Goal: Information Seeking & Learning: Check status

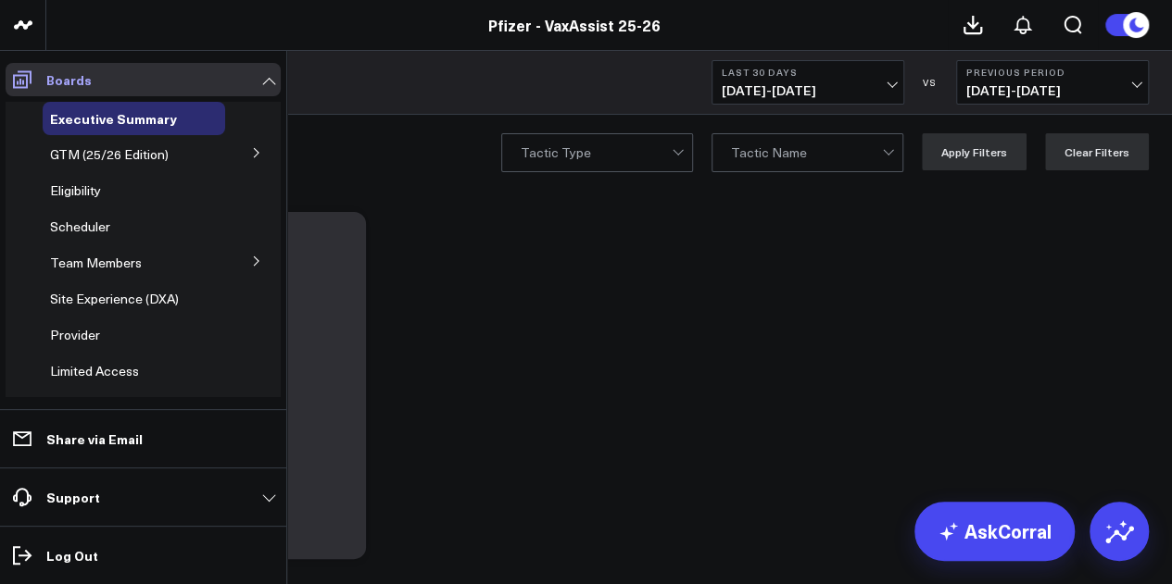
click at [275, 82] on link "Boards" at bounding box center [143, 79] width 275 height 33
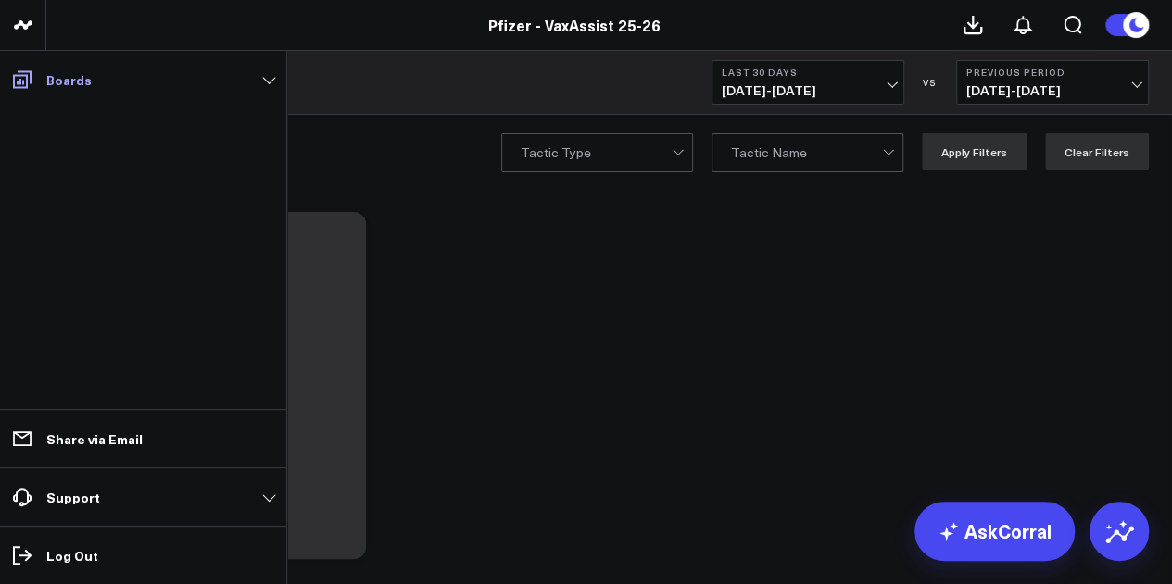
click at [275, 82] on link "Boards" at bounding box center [143, 79] width 275 height 33
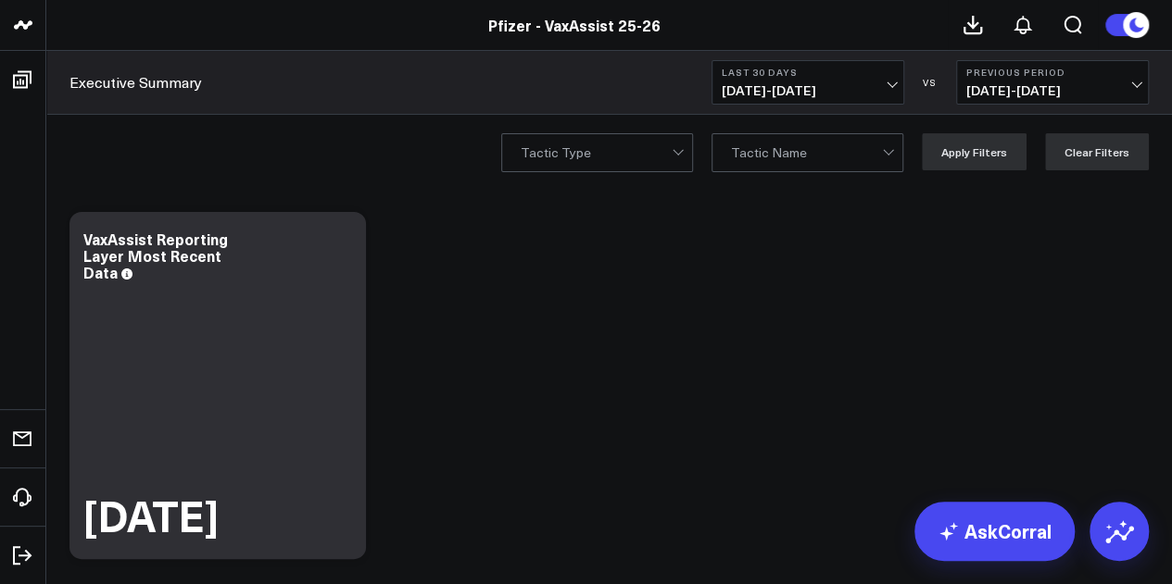
click at [870, 94] on span "[DATE] - [DATE]" at bounding box center [807, 90] width 172 height 15
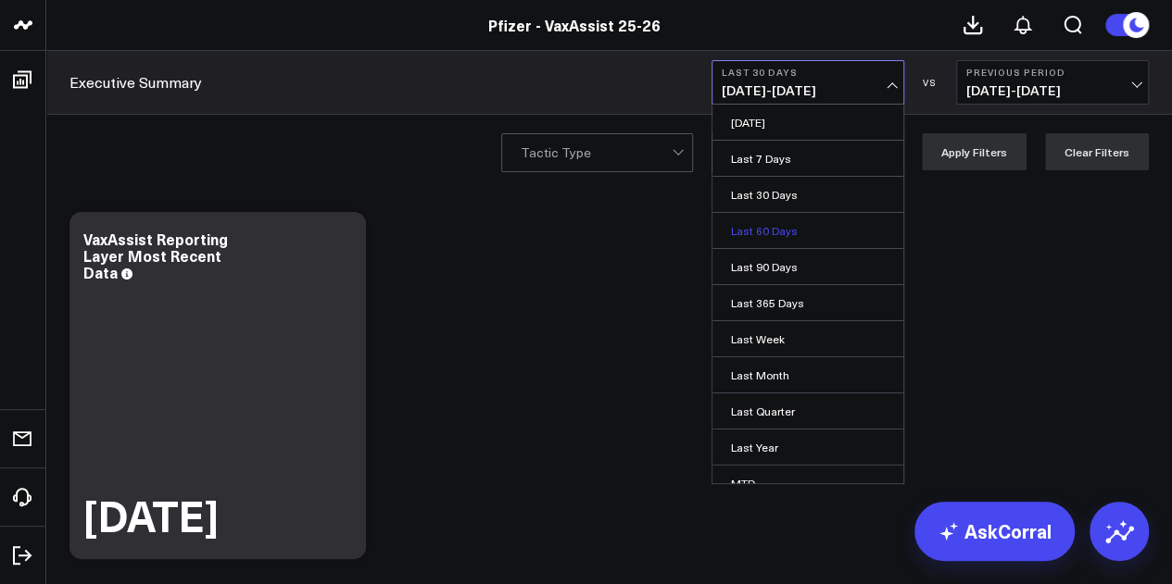
scroll to position [120, 0]
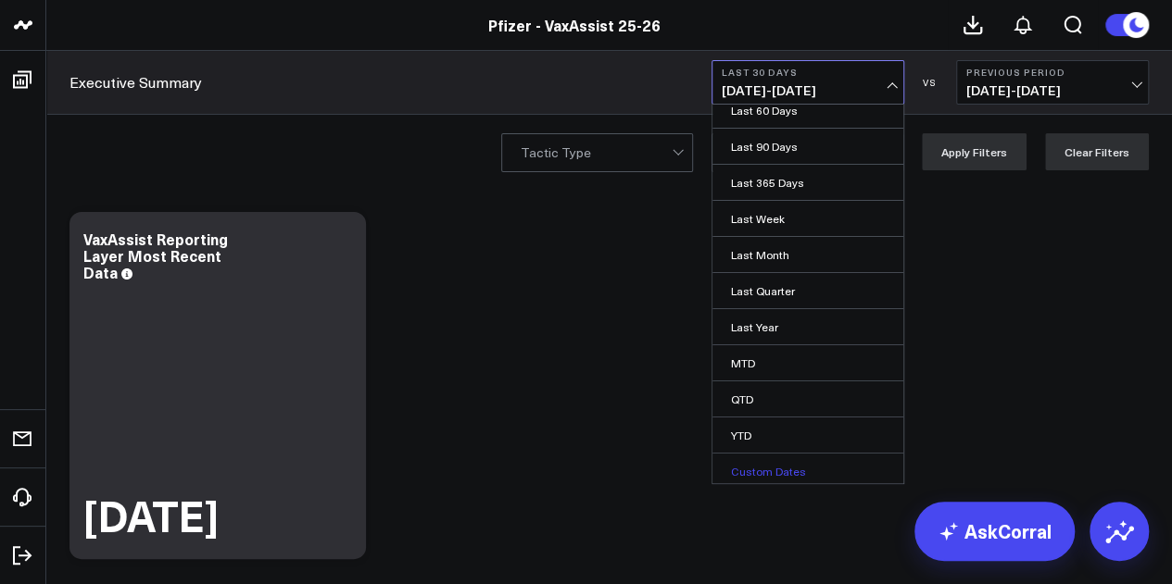
click at [779, 470] on link "Custom Dates" at bounding box center [807, 471] width 191 height 35
select select "8"
select select "2025"
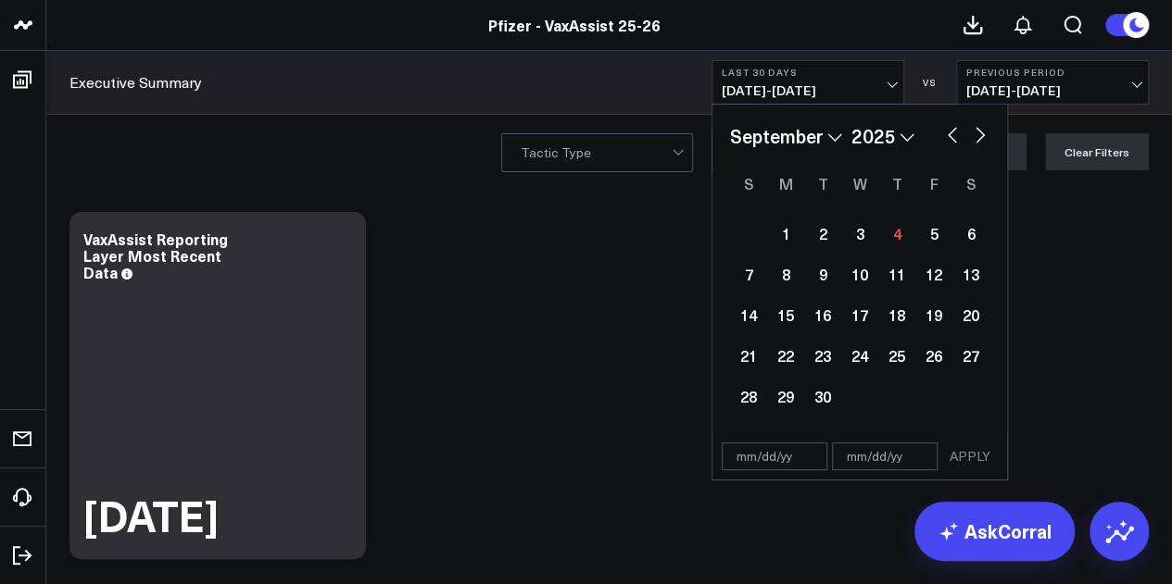
click at [947, 138] on button "button" at bounding box center [952, 133] width 19 height 22
select select "7"
select select "2025"
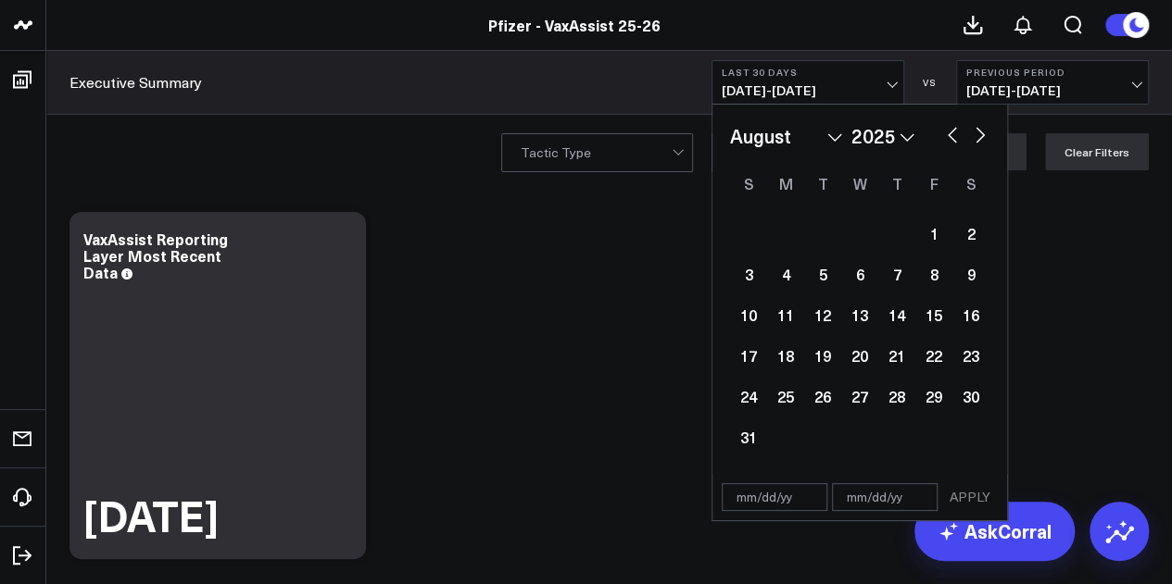
click at [979, 133] on button "button" at bounding box center [980, 133] width 19 height 22
select select "8"
select select "2025"
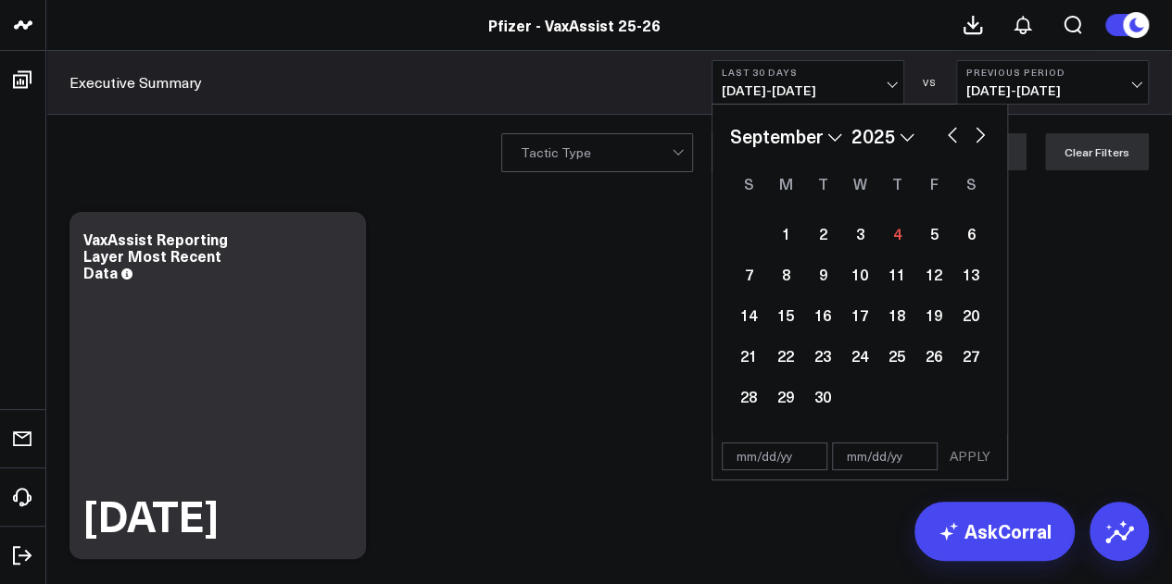
click at [955, 139] on button "button" at bounding box center [952, 133] width 19 height 22
select select "7"
select select "2025"
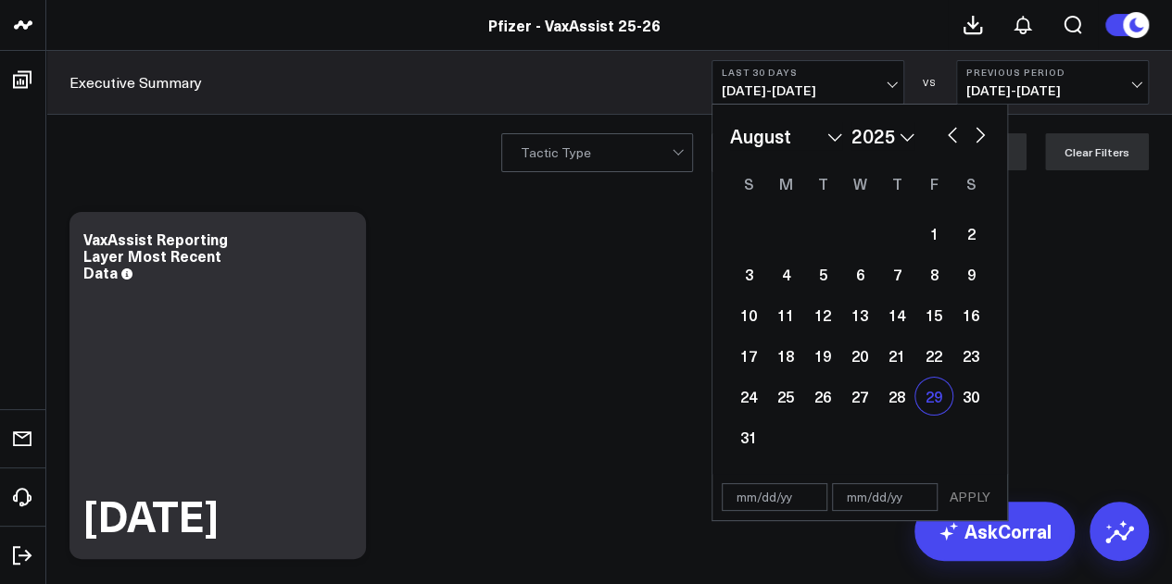
click at [935, 392] on div "29" at bounding box center [933, 396] width 37 height 37
type input "[DATE]"
select select "7"
select select "2025"
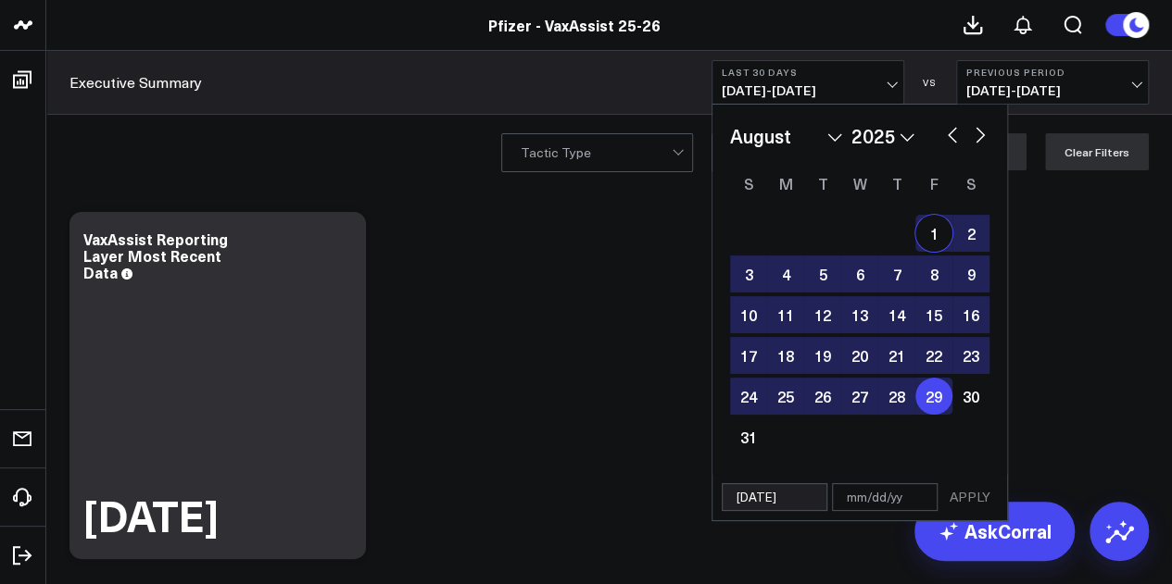
click at [980, 134] on button "button" at bounding box center [980, 133] width 19 height 22
select select "8"
select select "2025"
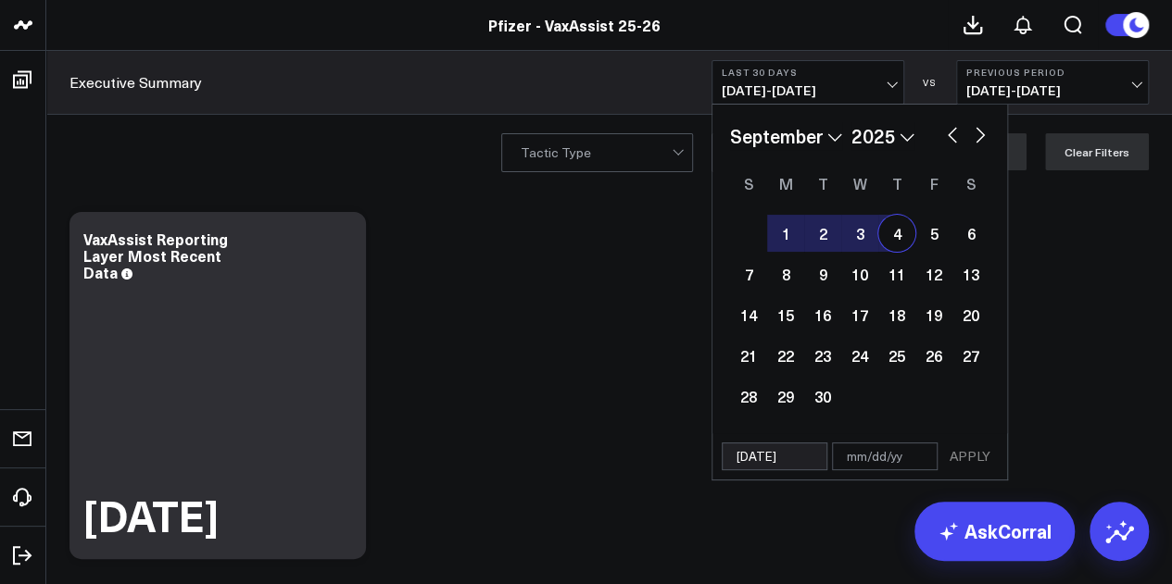
click at [897, 238] on div "4" at bounding box center [896, 233] width 37 height 37
type input "[DATE]"
select select "8"
select select "2025"
click at [982, 449] on button "APPLY" at bounding box center [970, 457] width 56 height 28
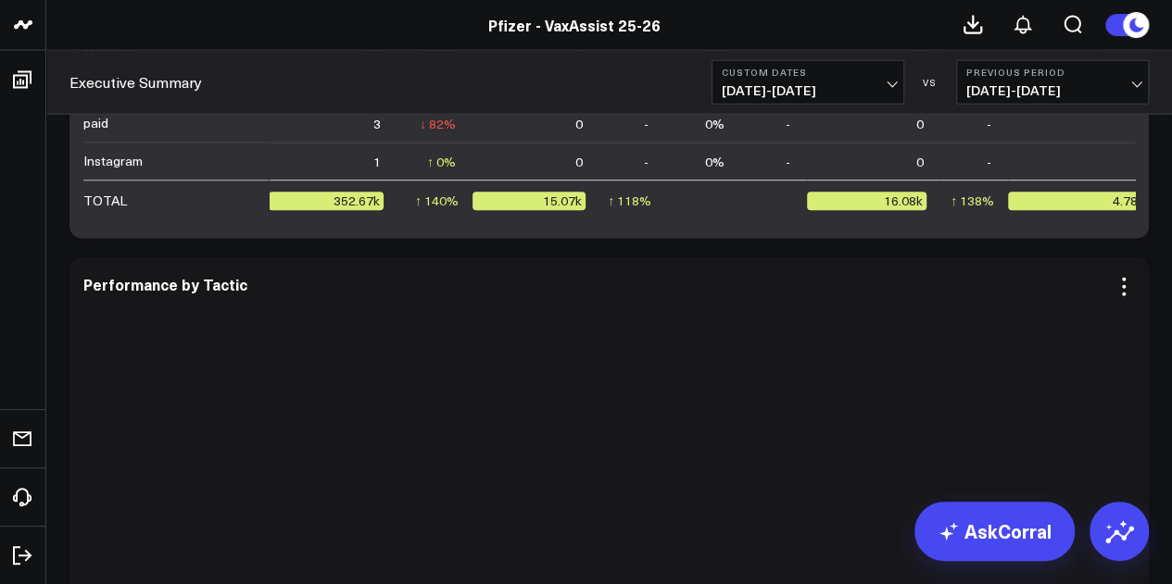
scroll to position [5773, 0]
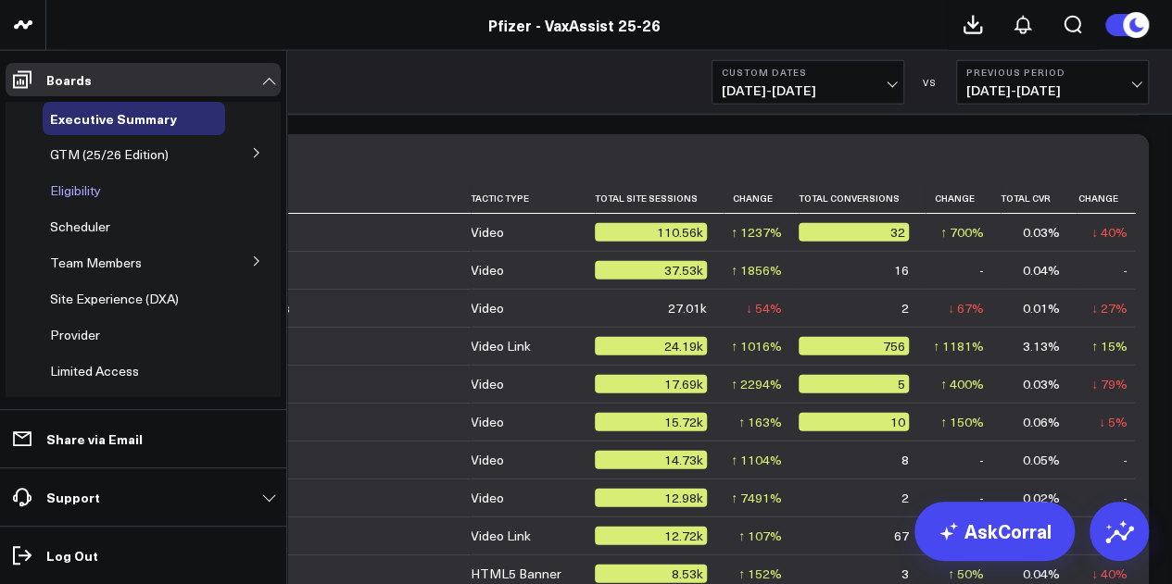
click at [87, 194] on span "Eligibility" at bounding box center [75, 191] width 51 height 18
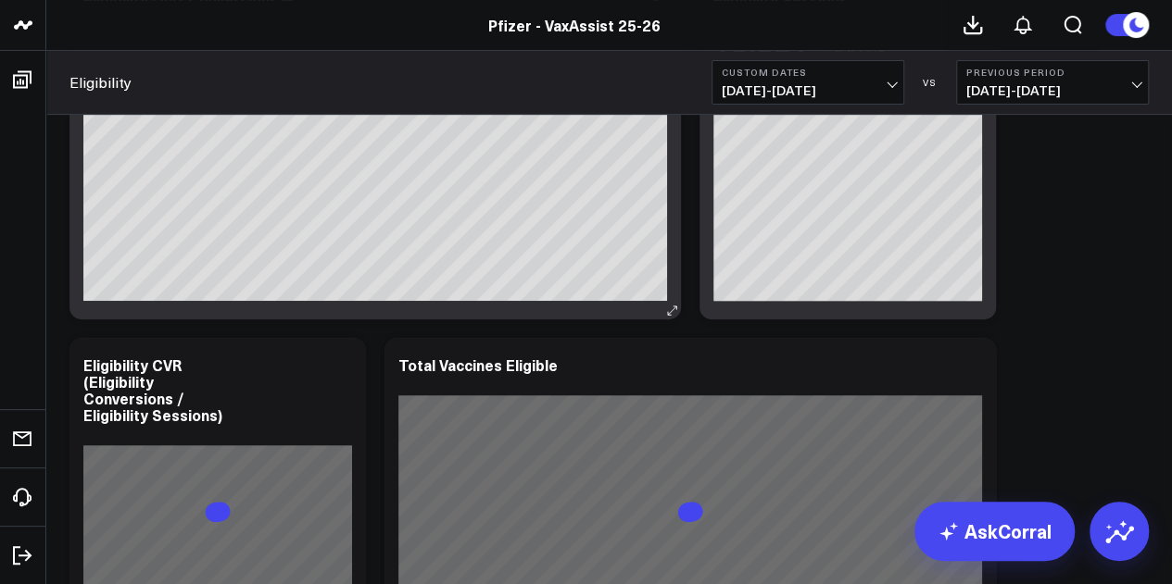
scroll to position [222, 0]
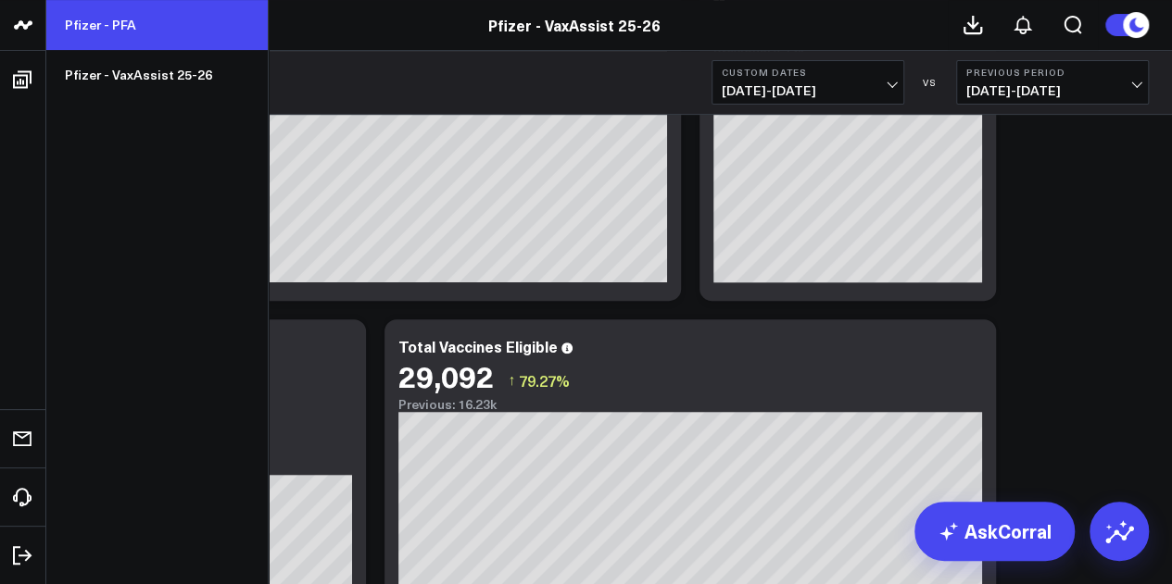
click at [160, 37] on link "Pfizer - PFA" at bounding box center [156, 25] width 221 height 50
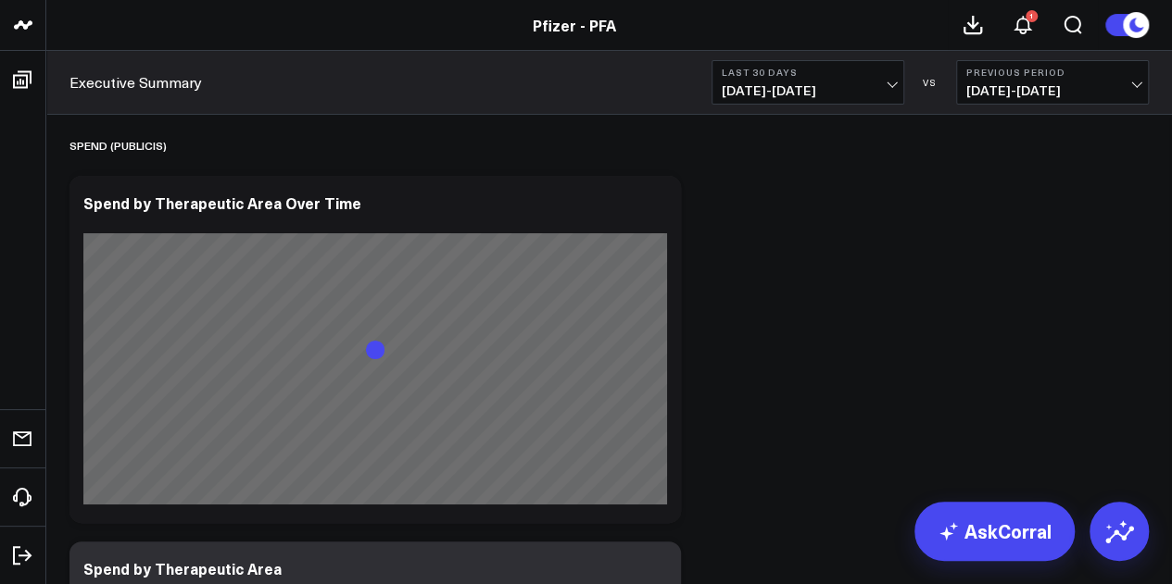
click at [874, 92] on span "[DATE] - [DATE]" at bounding box center [807, 90] width 172 height 15
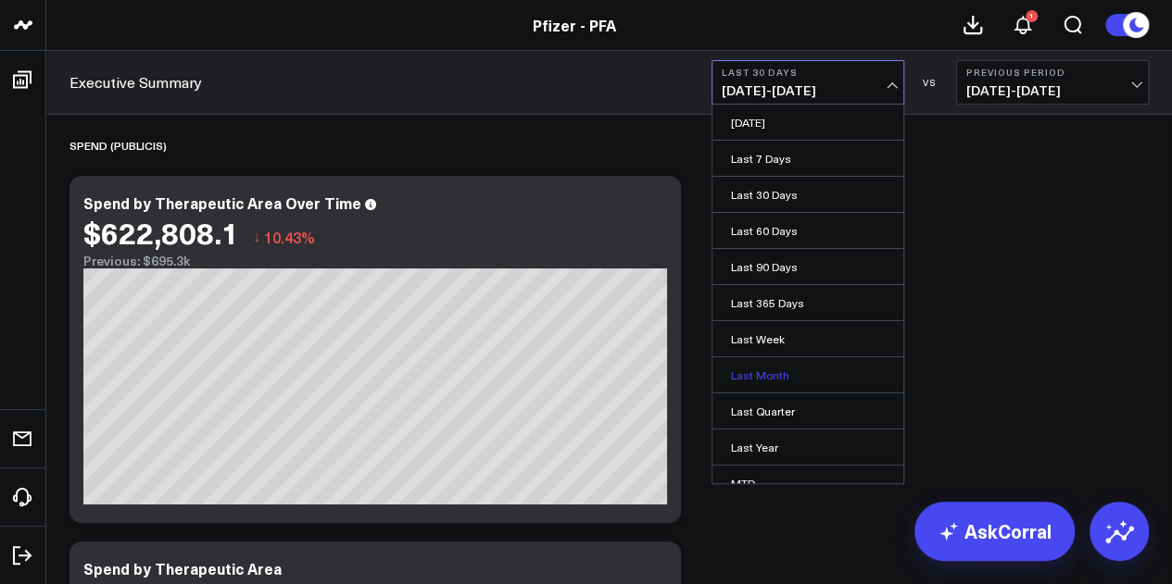
scroll to position [120, 0]
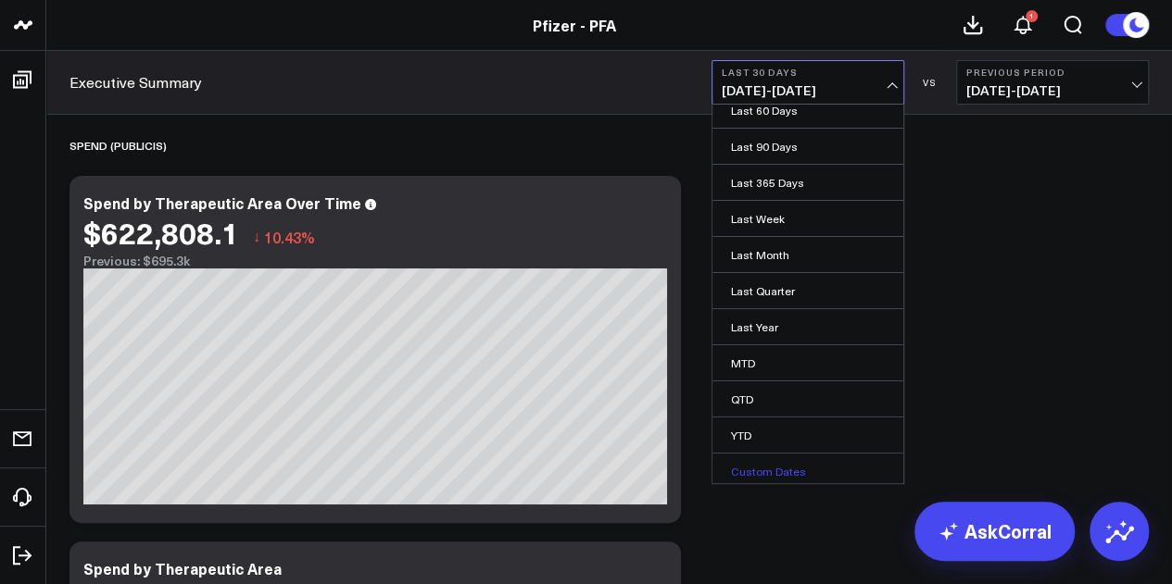
click at [765, 458] on link "Custom Dates" at bounding box center [807, 471] width 191 height 35
select select "8"
select select "2025"
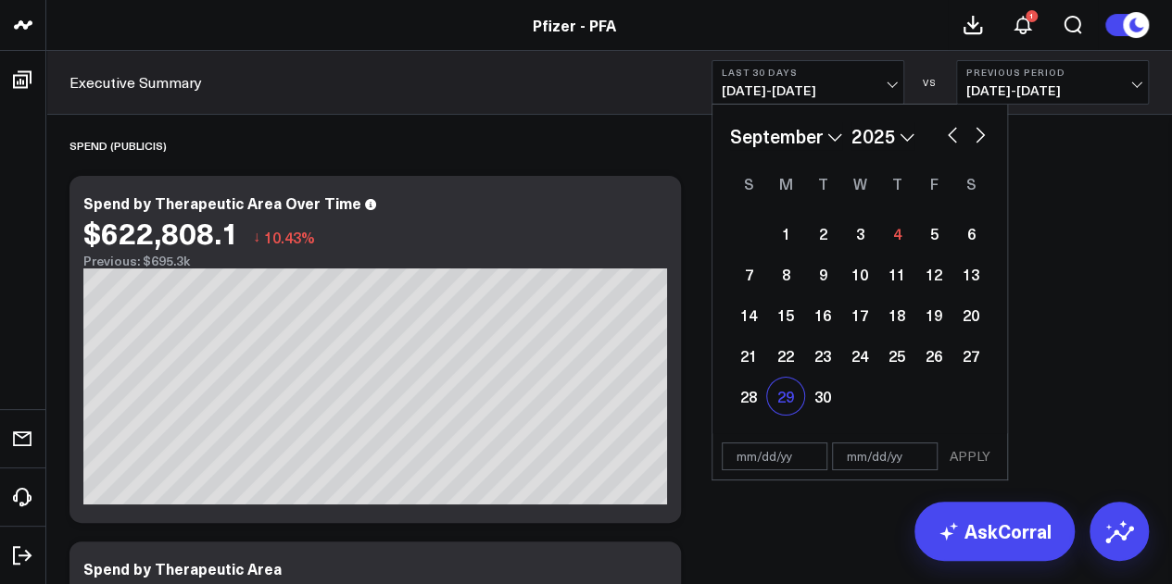
click at [789, 403] on div "29" at bounding box center [785, 396] width 37 height 37
type input "09/29/25"
select select "8"
select select "2025"
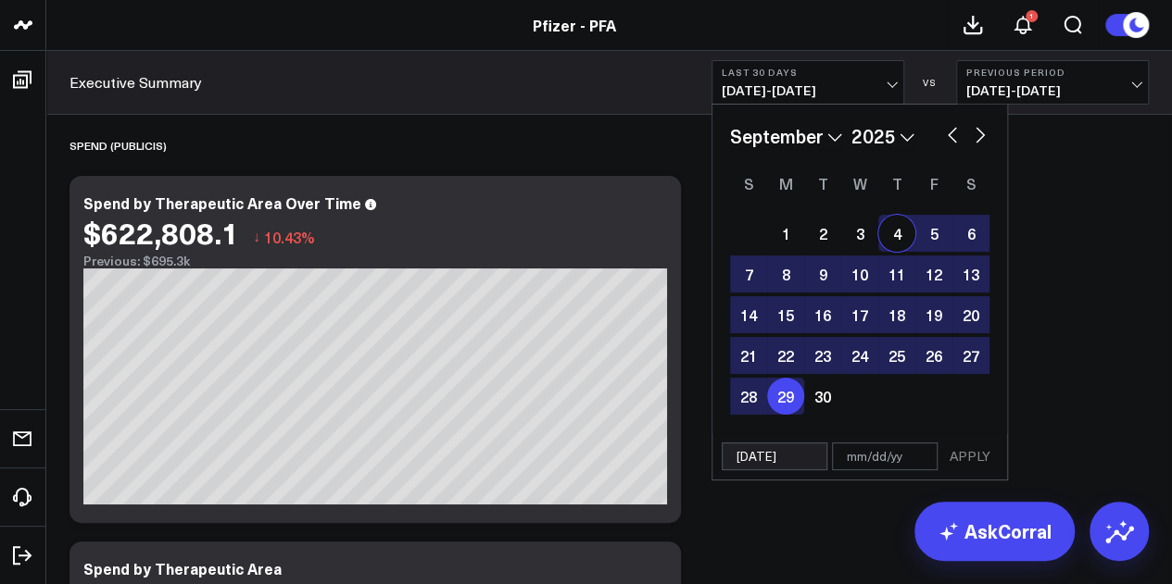
click at [980, 127] on button "button" at bounding box center [980, 133] width 19 height 22
select select "9"
select select "2025"
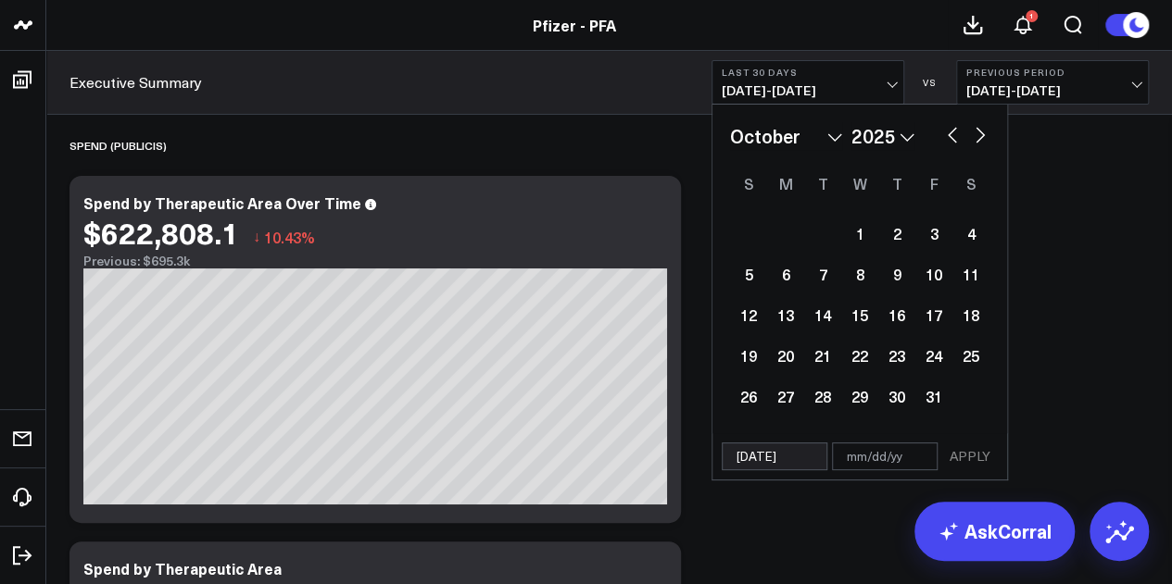
click at [945, 131] on button "button" at bounding box center [952, 133] width 19 height 22
select select "8"
select select "2025"
click at [947, 136] on button "button" at bounding box center [952, 133] width 19 height 22
select select "7"
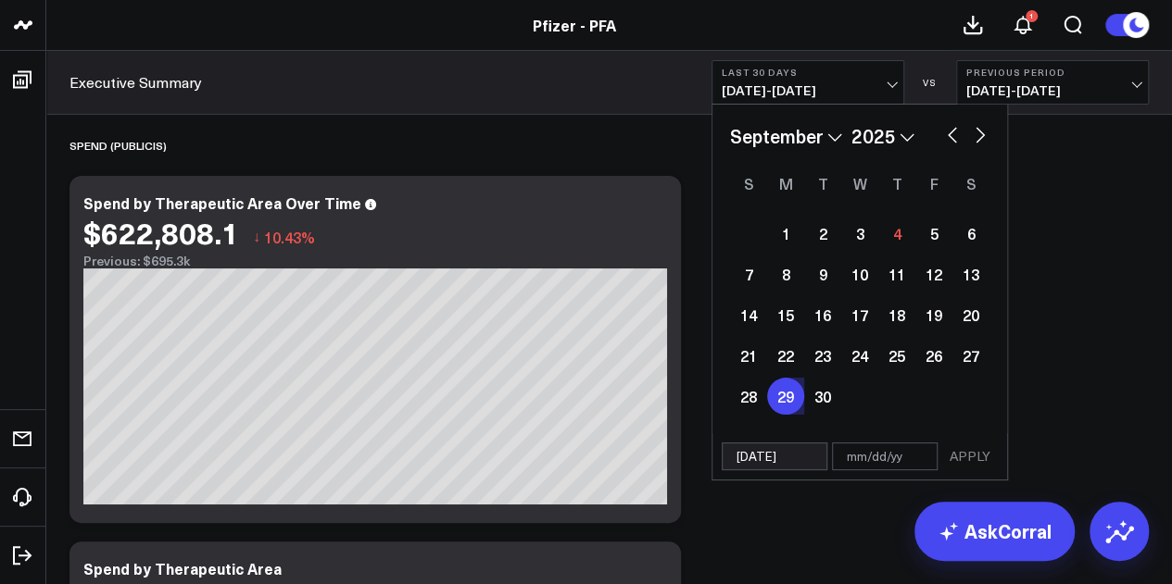
select select "2025"
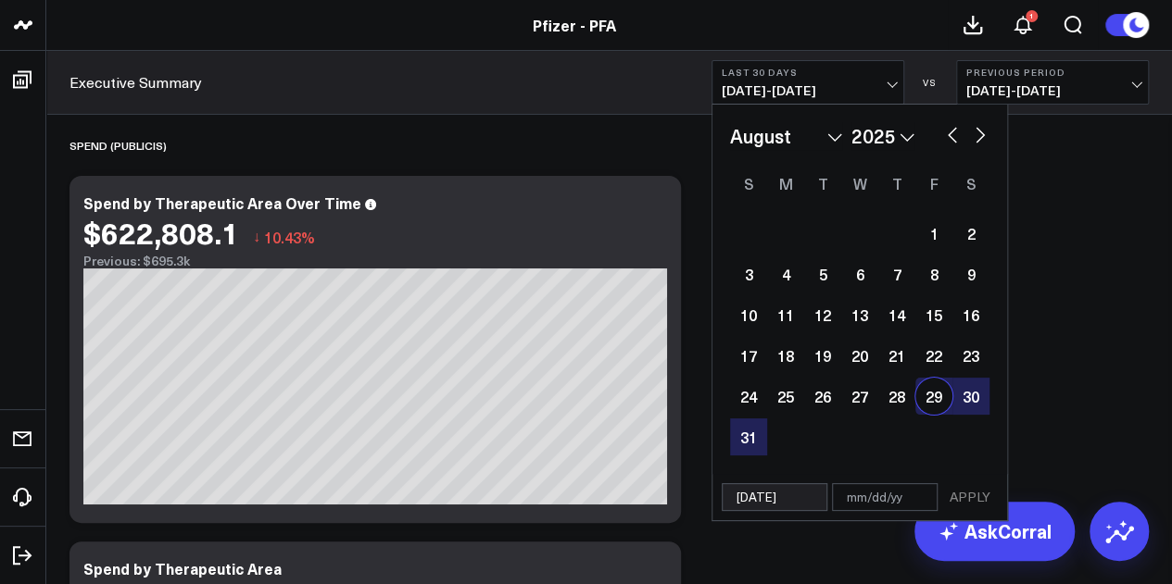
click at [934, 395] on div "29" at bounding box center [933, 396] width 37 height 37
type input "[DATE]"
type input "09/29/25"
select select "7"
select select "2025"
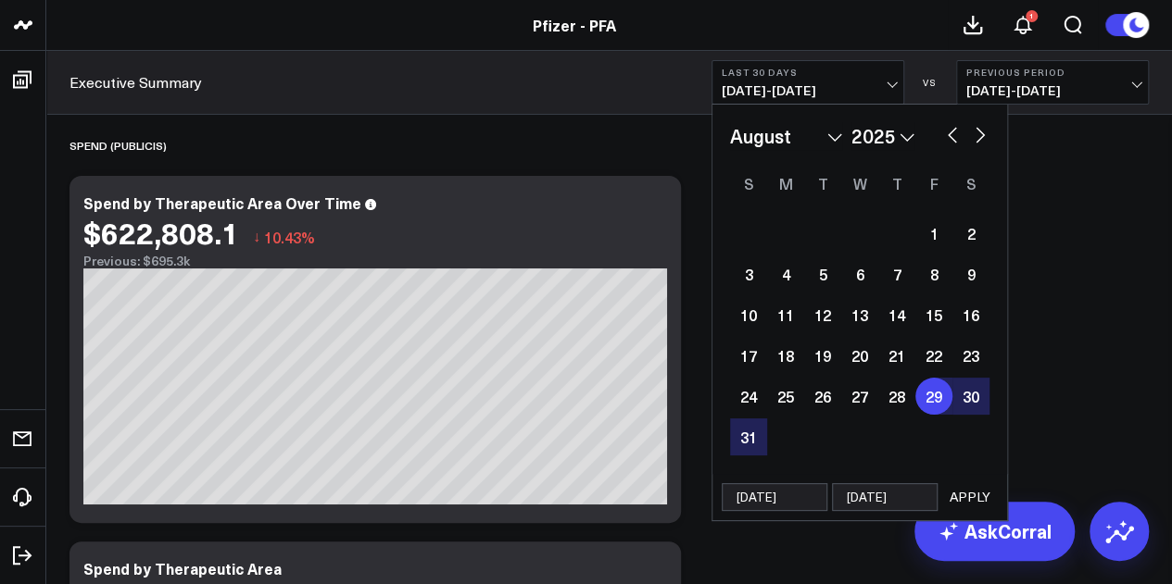
click at [980, 132] on button "button" at bounding box center [980, 133] width 19 height 22
select select "8"
select select "2025"
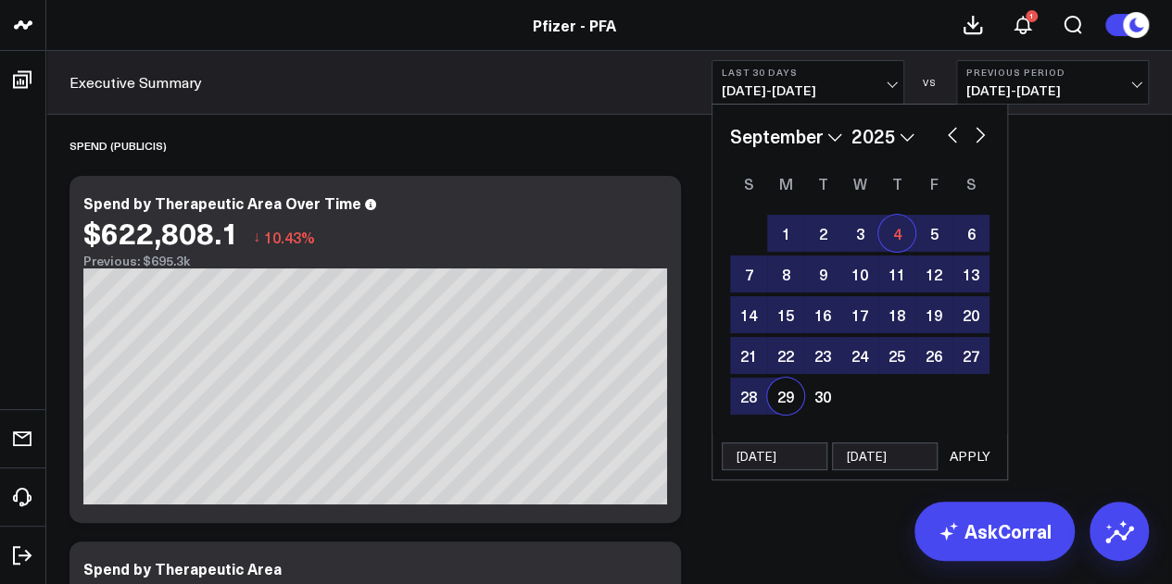
click at [889, 237] on div "4" at bounding box center [896, 233] width 37 height 37
type input "[DATE]"
select select "8"
select select "2025"
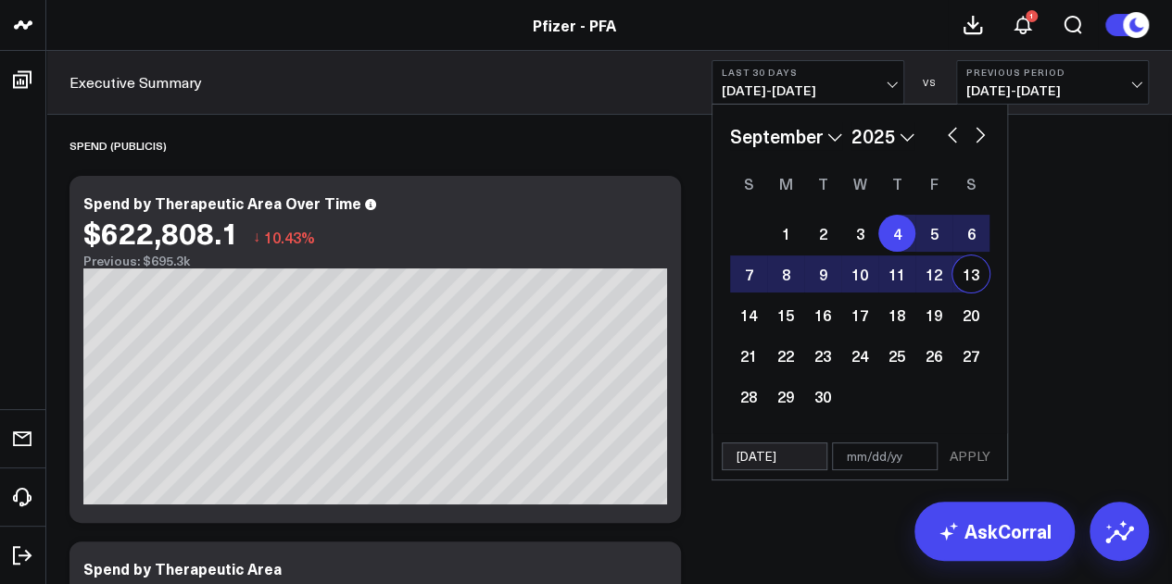
click at [952, 133] on button "button" at bounding box center [952, 133] width 19 height 22
select select "7"
select select "2025"
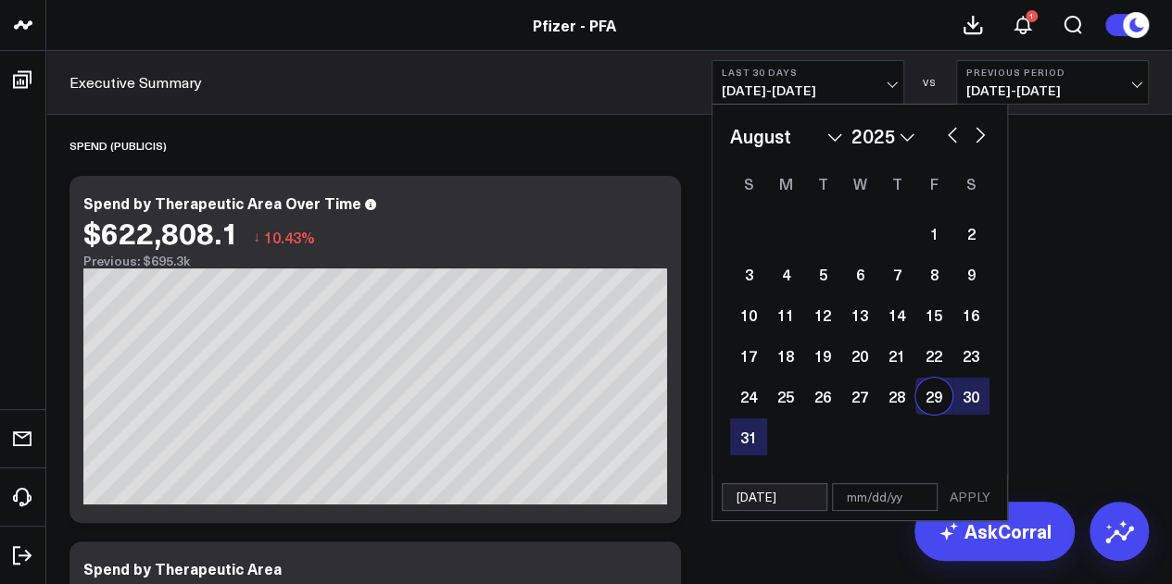
click at [926, 397] on div "29" at bounding box center [933, 396] width 37 height 37
type input "[DATE]"
select select "7"
select select "2025"
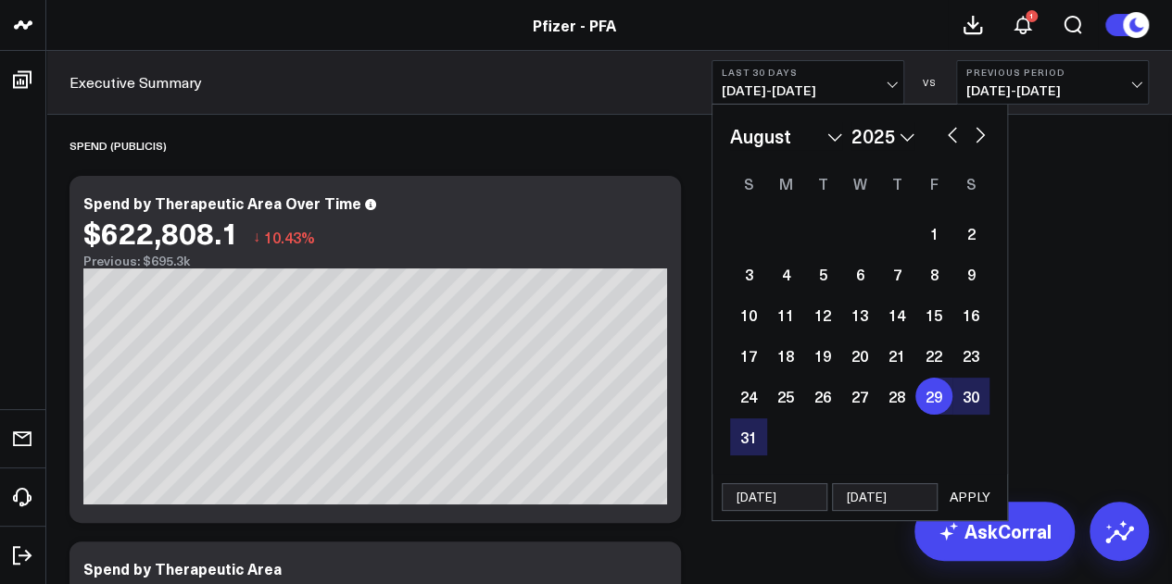
click at [978, 133] on button "button" at bounding box center [980, 133] width 19 height 22
select select "8"
select select "2025"
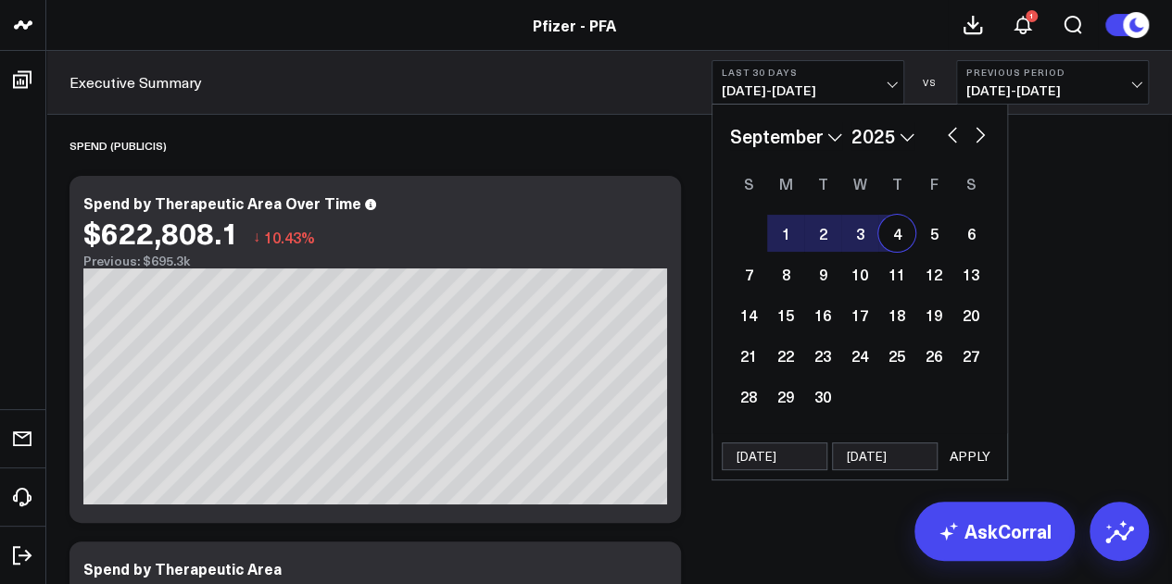
click at [902, 227] on div "4" at bounding box center [896, 233] width 37 height 37
type input "[DATE]"
select select "8"
select select "2025"
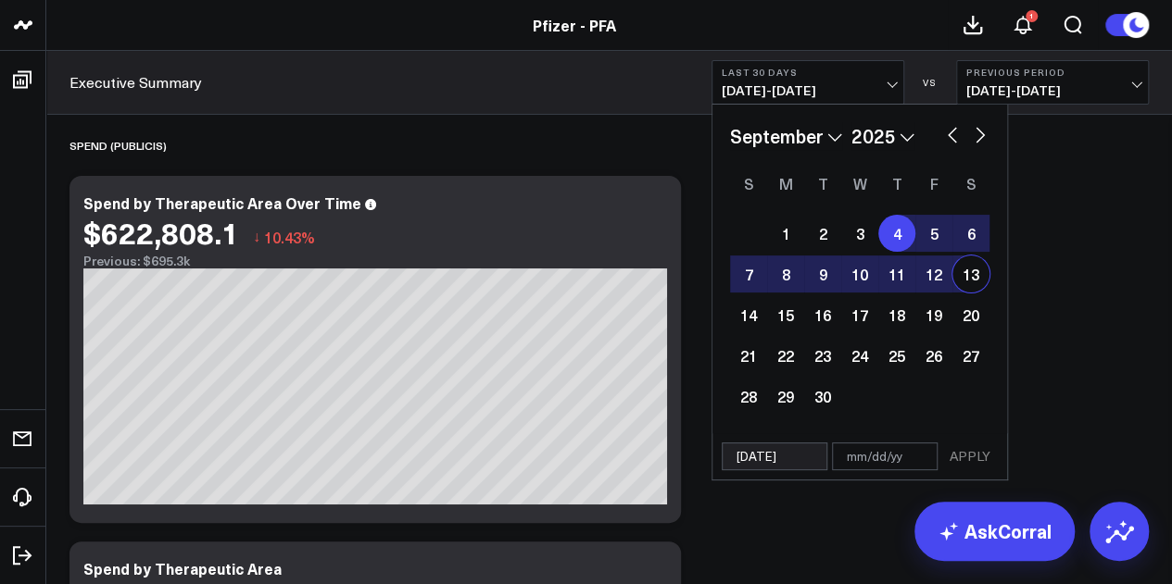
click at [960, 129] on button "button" at bounding box center [952, 133] width 19 height 22
select select "7"
select select "2025"
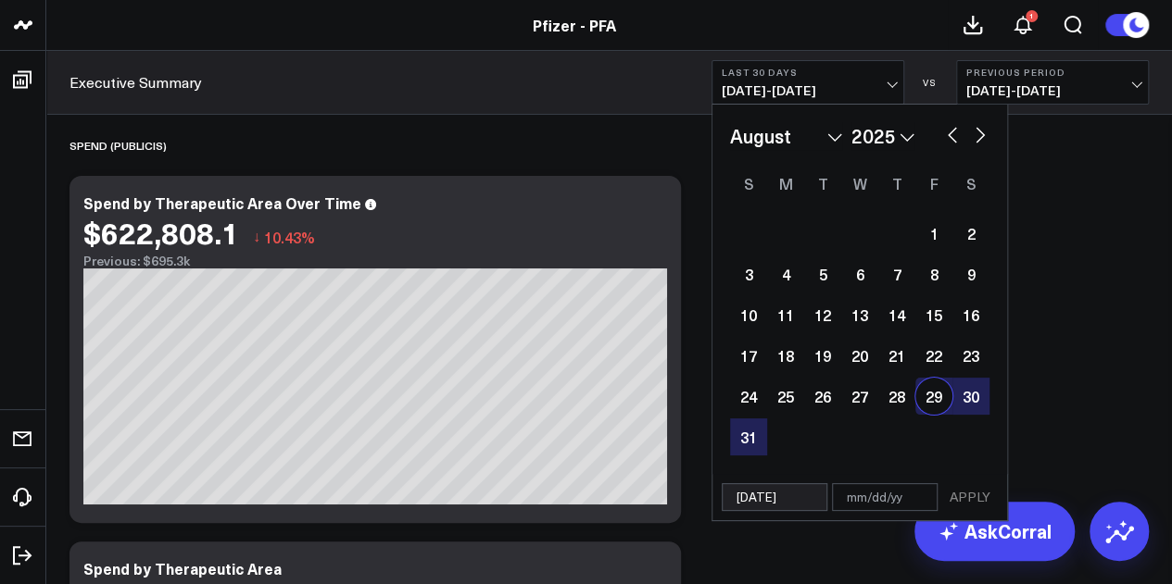
click at [927, 398] on div "29" at bounding box center [933, 396] width 37 height 37
type input "[DATE]"
select select "7"
select select "2025"
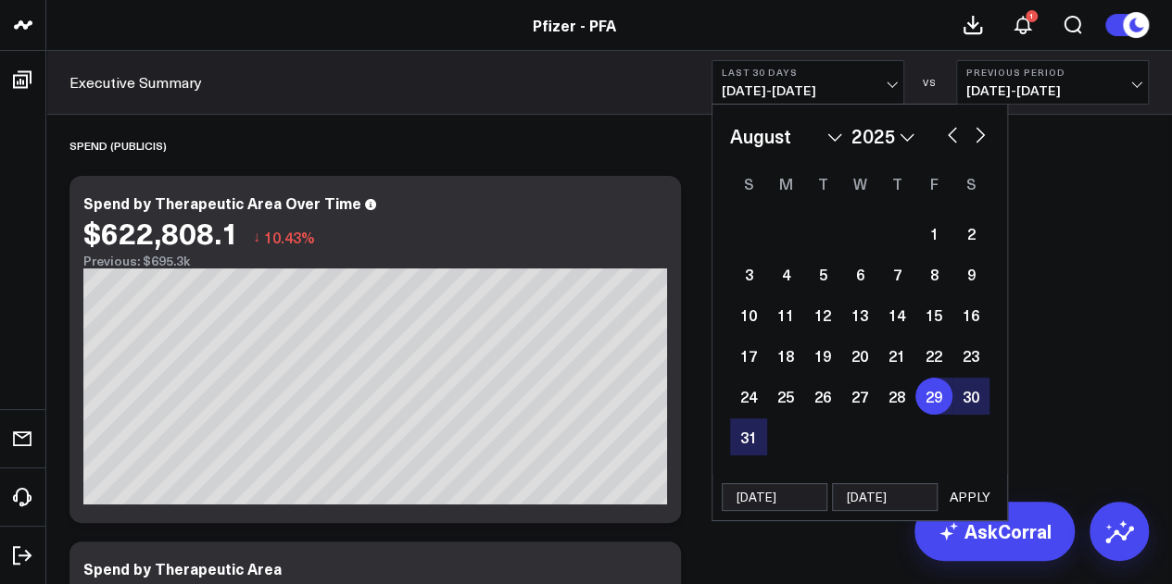
click at [973, 494] on button "APPLY" at bounding box center [970, 497] width 56 height 28
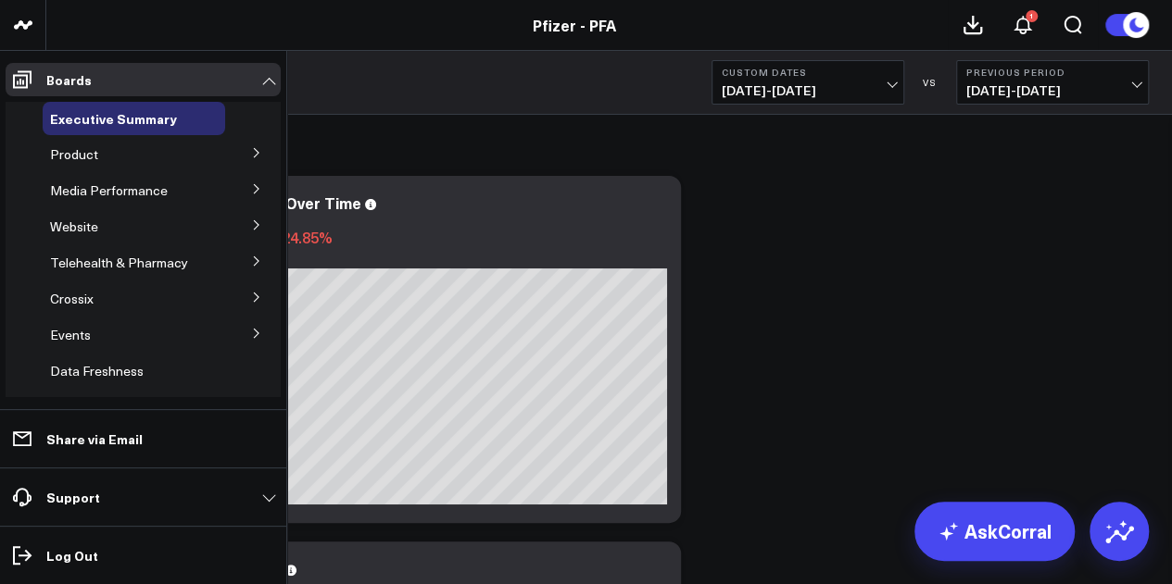
click at [254, 155] on icon at bounding box center [256, 152] width 5 height 9
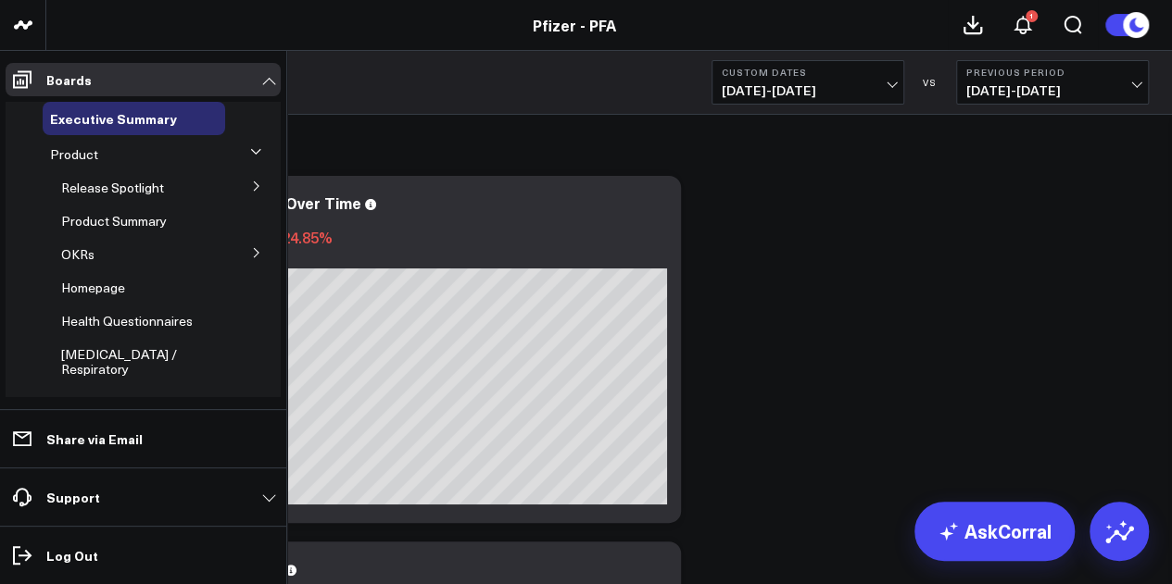
click at [250, 155] on icon at bounding box center [255, 151] width 11 height 11
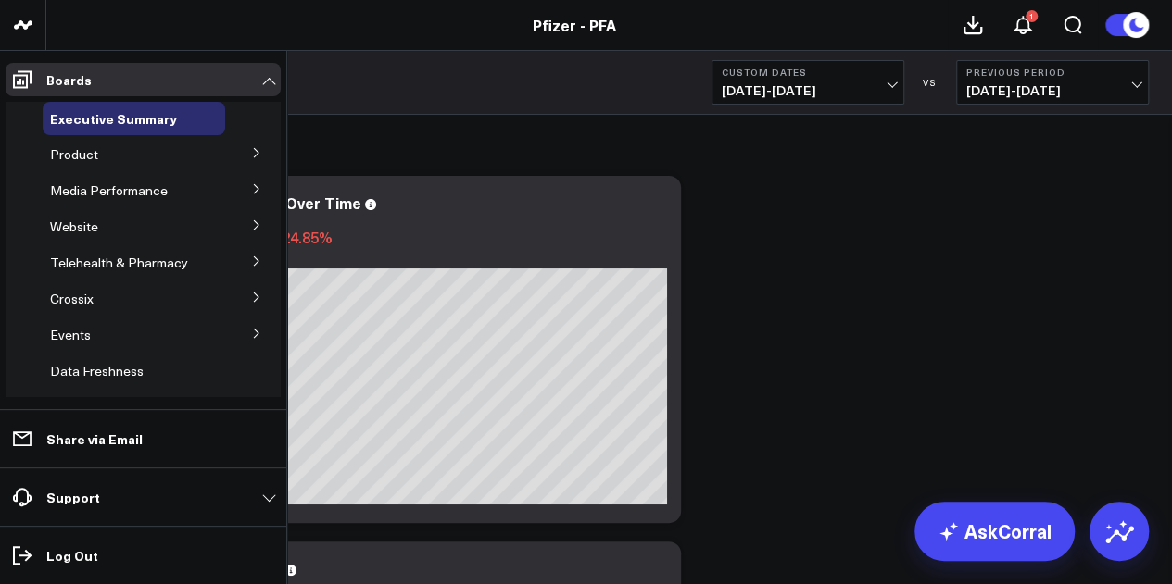
click at [251, 155] on icon at bounding box center [256, 152] width 11 height 11
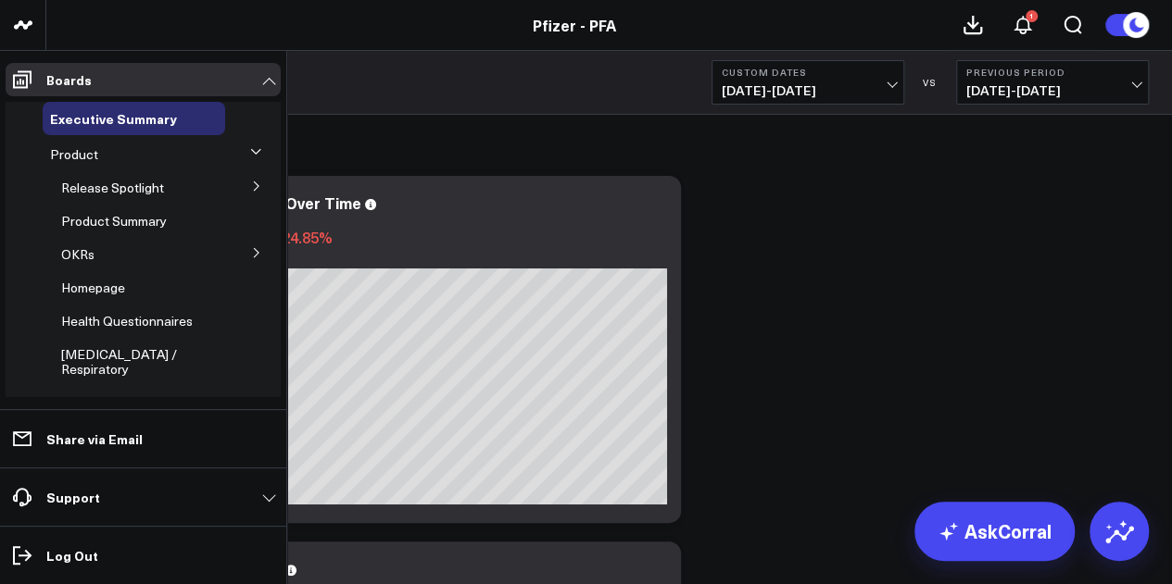
click at [251, 183] on icon at bounding box center [256, 186] width 11 height 11
click at [107, 287] on span "5.1 Vaccines" at bounding box center [109, 288] width 74 height 18
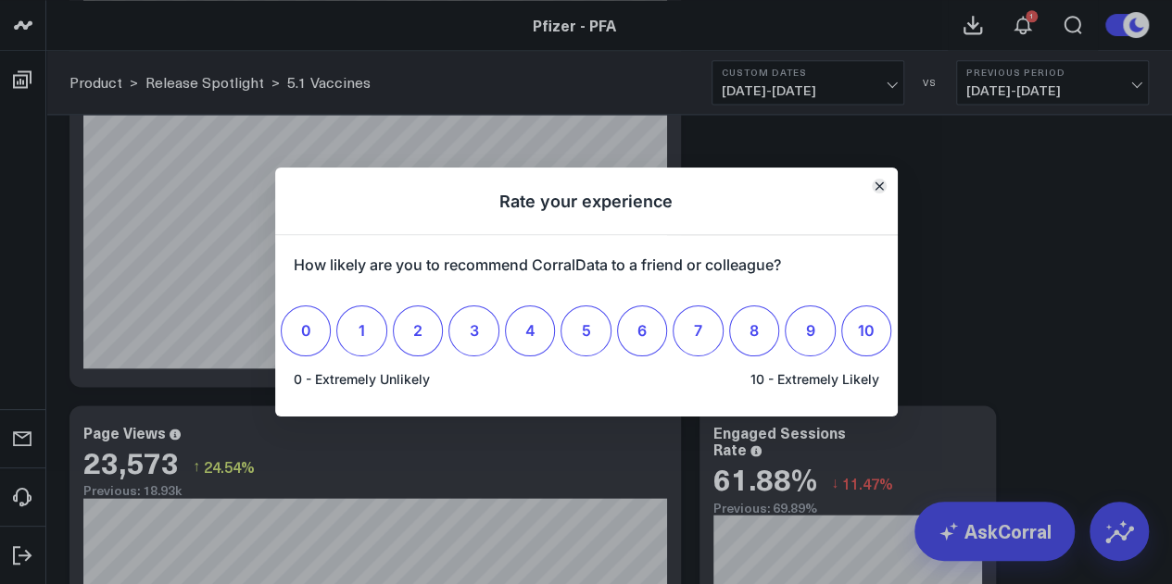
click at [872, 192] on button "Close" at bounding box center [879, 186] width 15 height 15
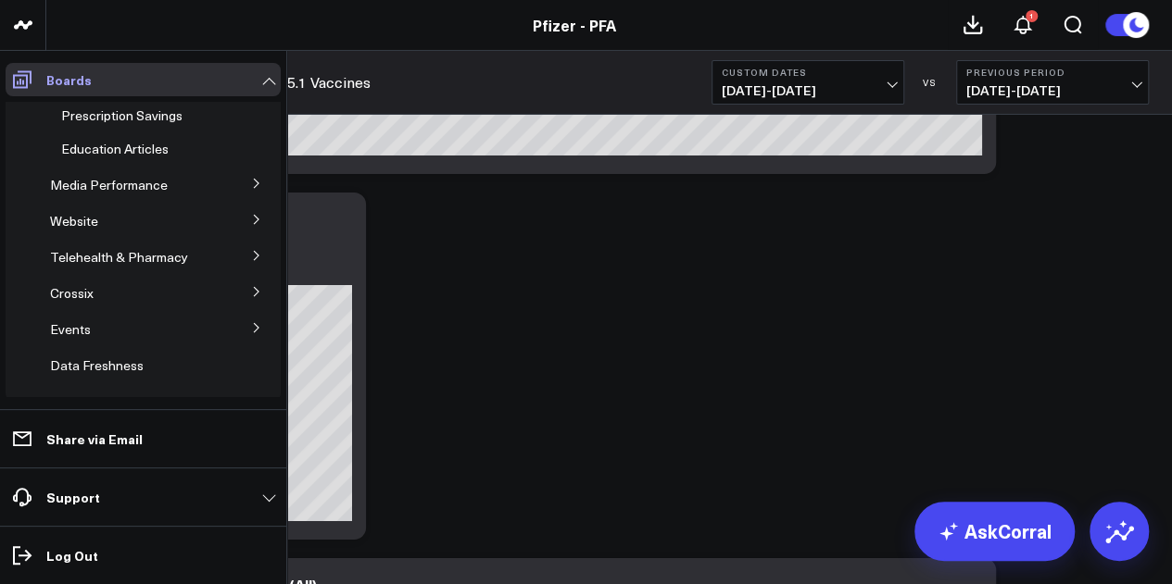
scroll to position [354, 0]
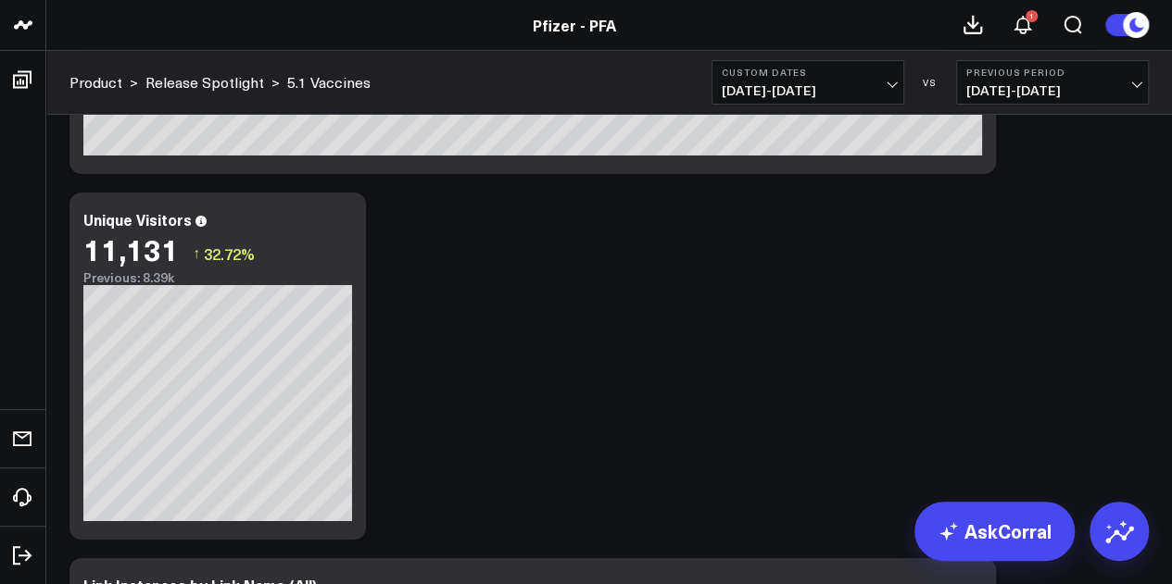
click at [56, 14] on header "Pfizer - PFA Pfizer - VaxAssist 25-26 Pfizer - PFA 1" at bounding box center [586, 25] width 1172 height 51
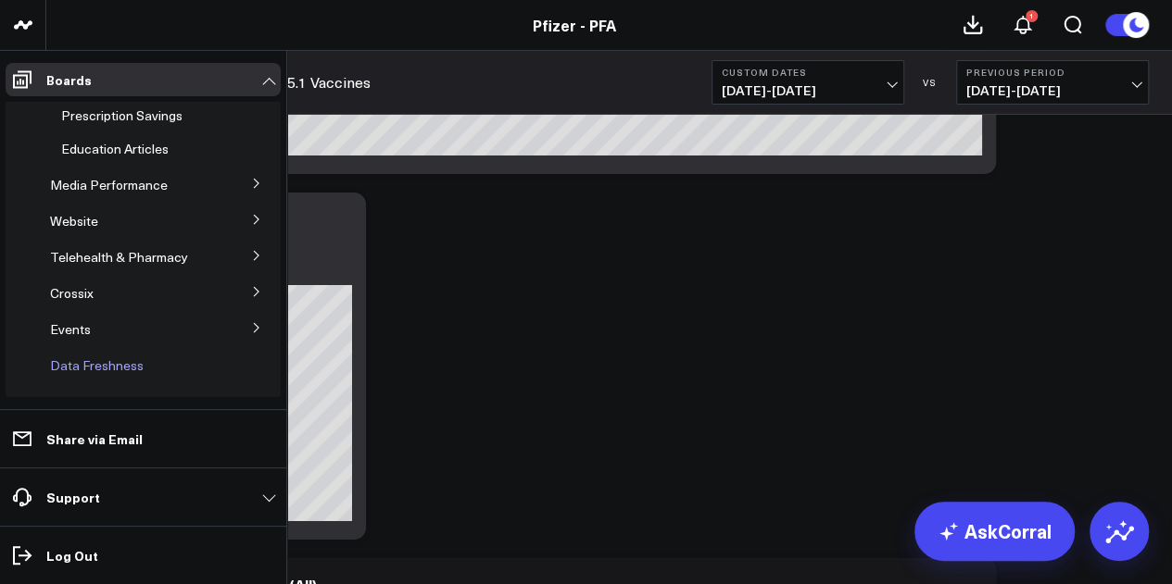
scroll to position [3373, 0]
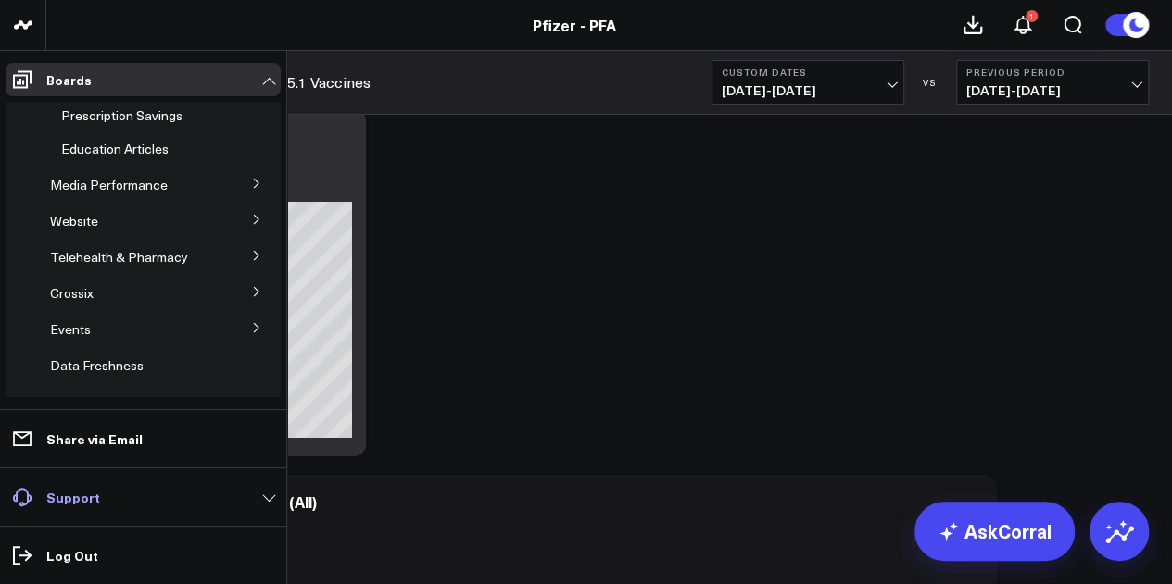
click at [256, 501] on link "Support" at bounding box center [143, 497] width 275 height 33
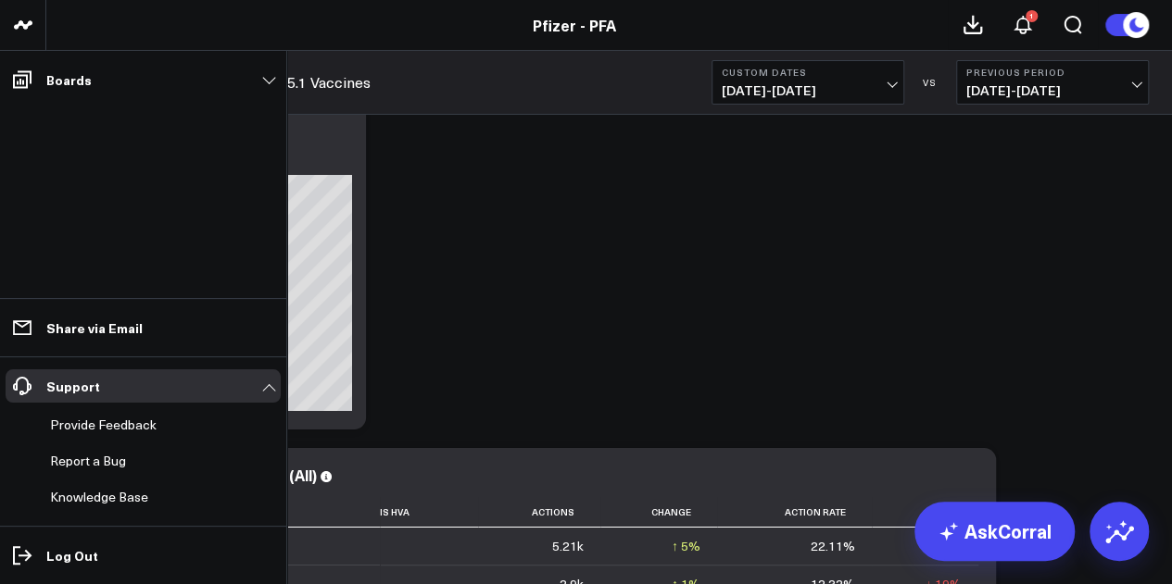
scroll to position [3304, 0]
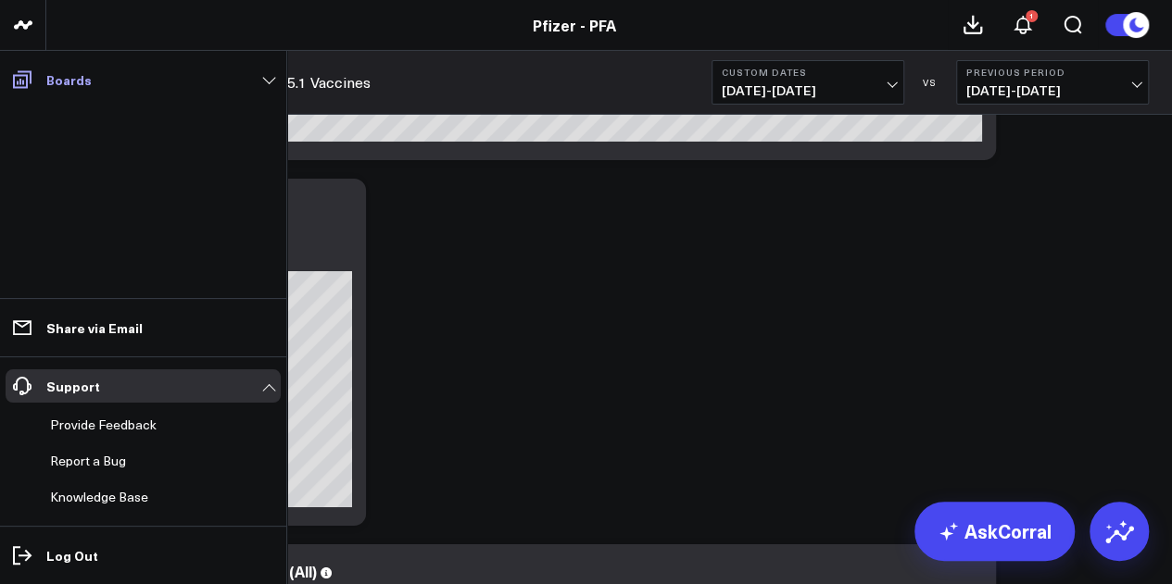
click at [263, 79] on link "Boards" at bounding box center [143, 79] width 275 height 33
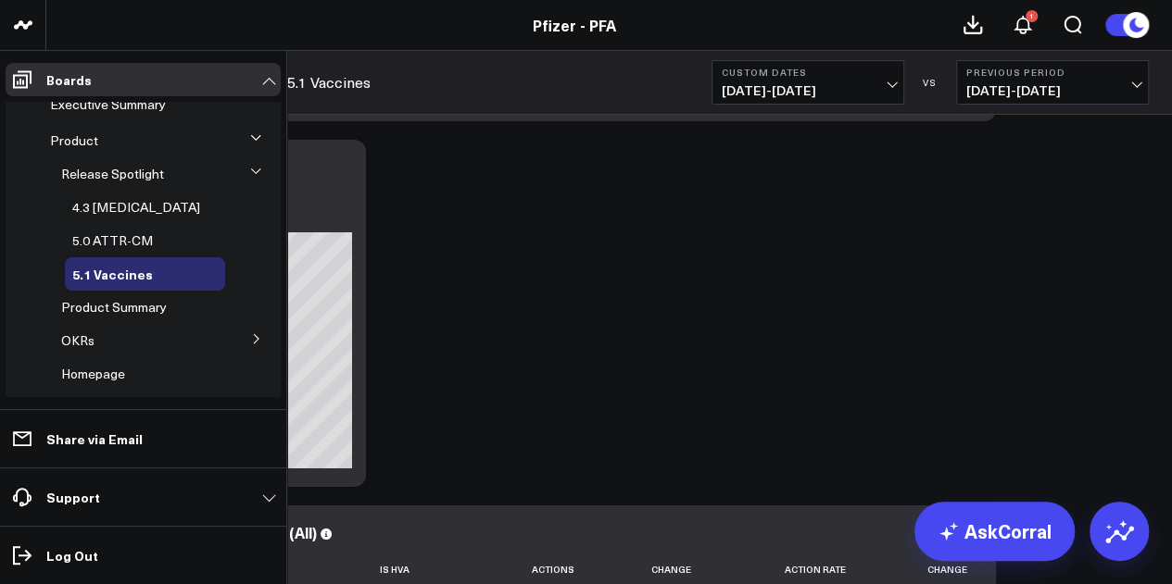
scroll to position [0, 0]
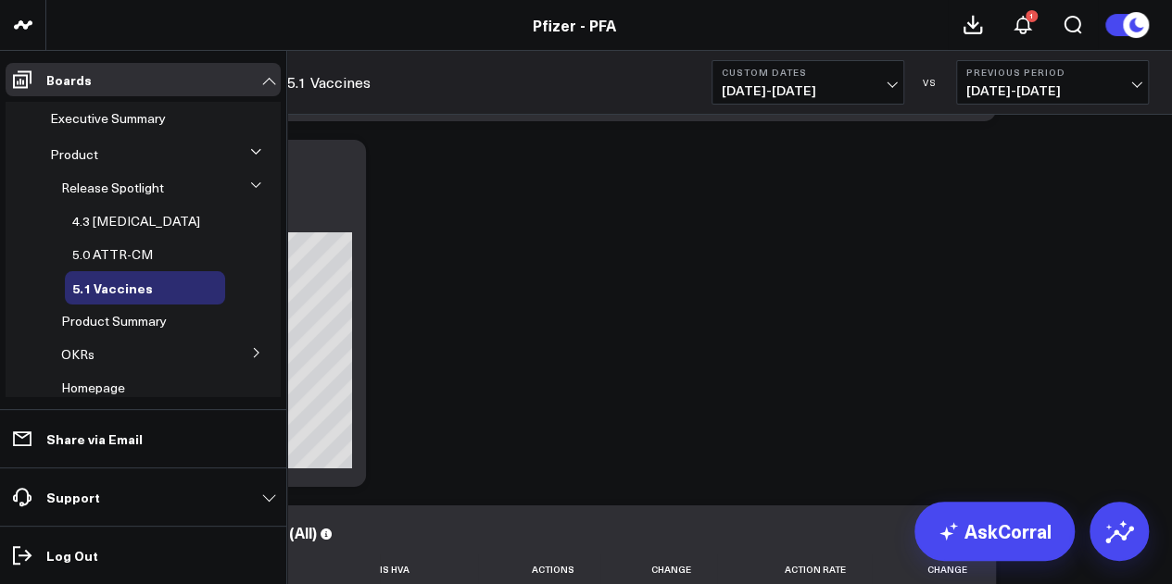
click at [250, 148] on icon at bounding box center [255, 151] width 11 height 11
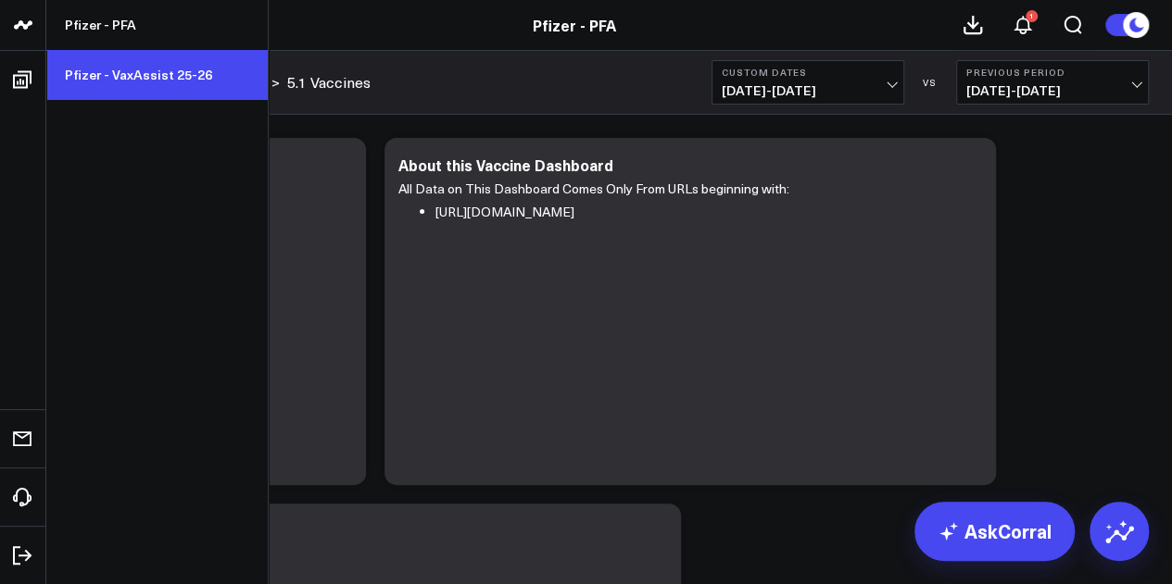
click at [149, 77] on link "Pfizer - VaxAssist 25-26" at bounding box center [156, 75] width 221 height 50
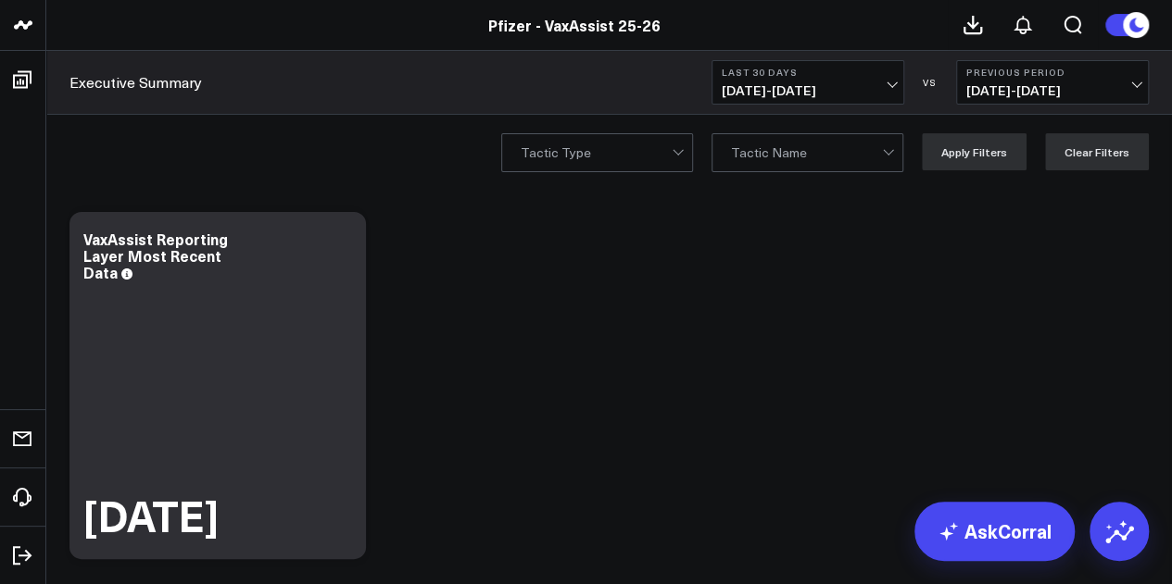
click at [850, 86] on span "[DATE] - [DATE]" at bounding box center [807, 90] width 172 height 15
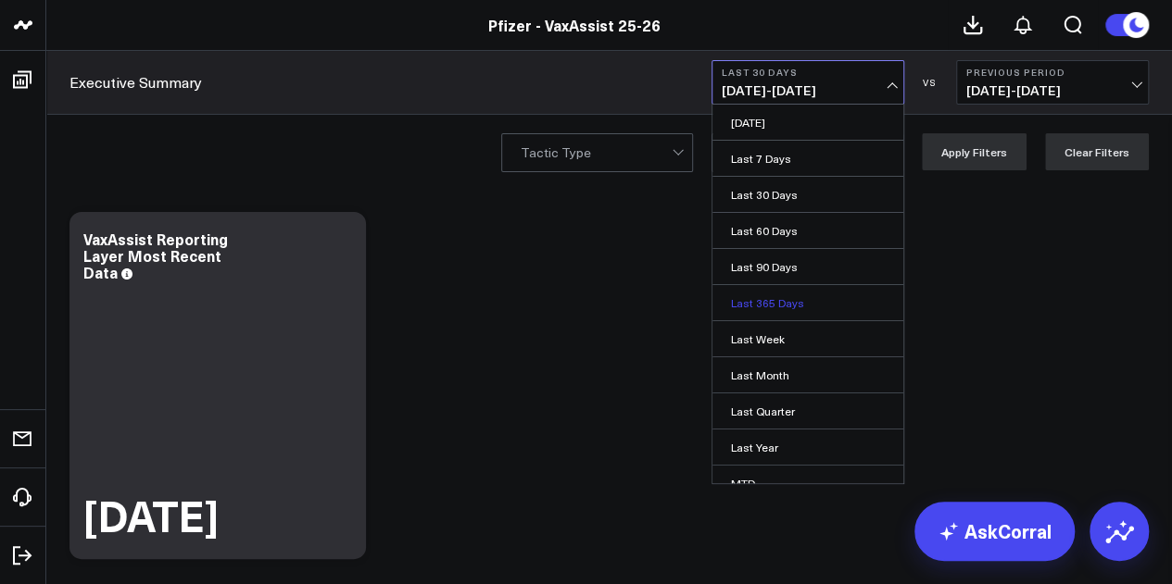
scroll to position [120, 0]
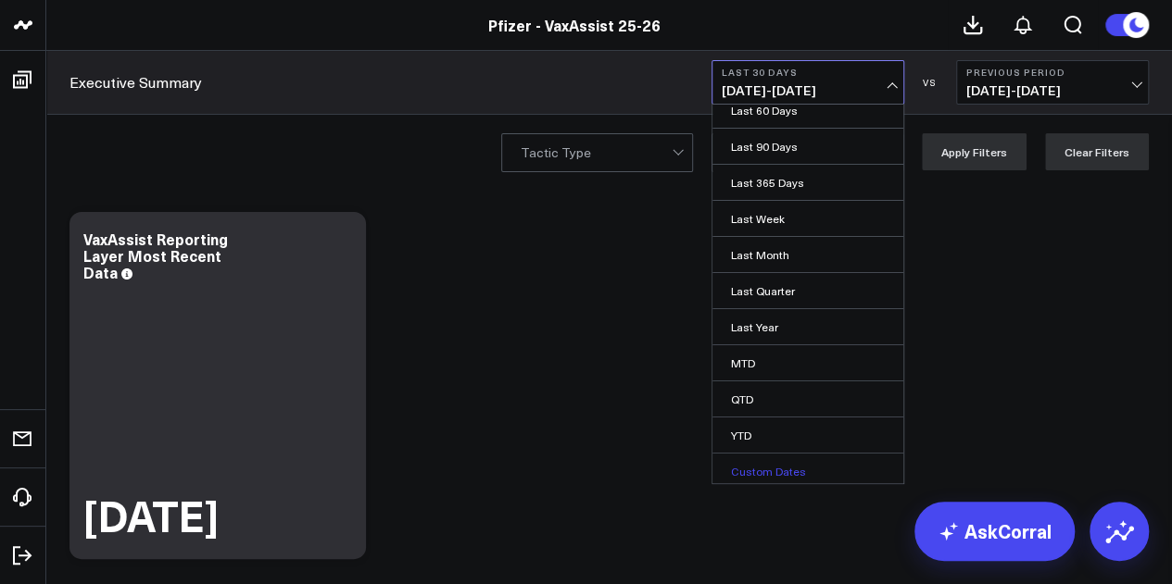
click at [760, 466] on link "Custom Dates" at bounding box center [807, 471] width 191 height 35
select select "8"
select select "2025"
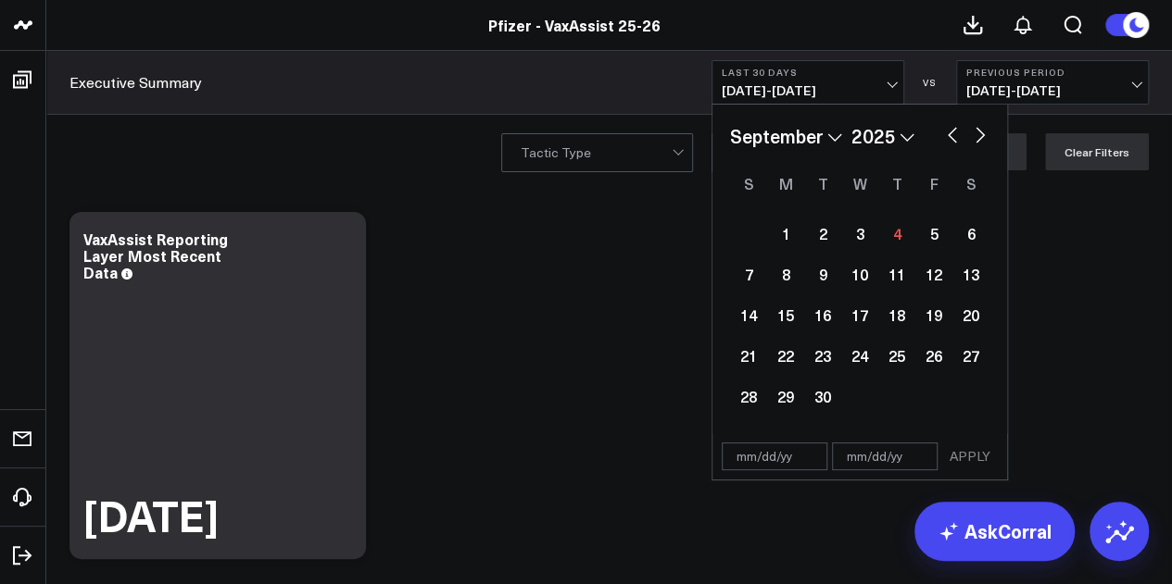
click at [954, 138] on button "button" at bounding box center [952, 133] width 19 height 22
select select "7"
select select "2025"
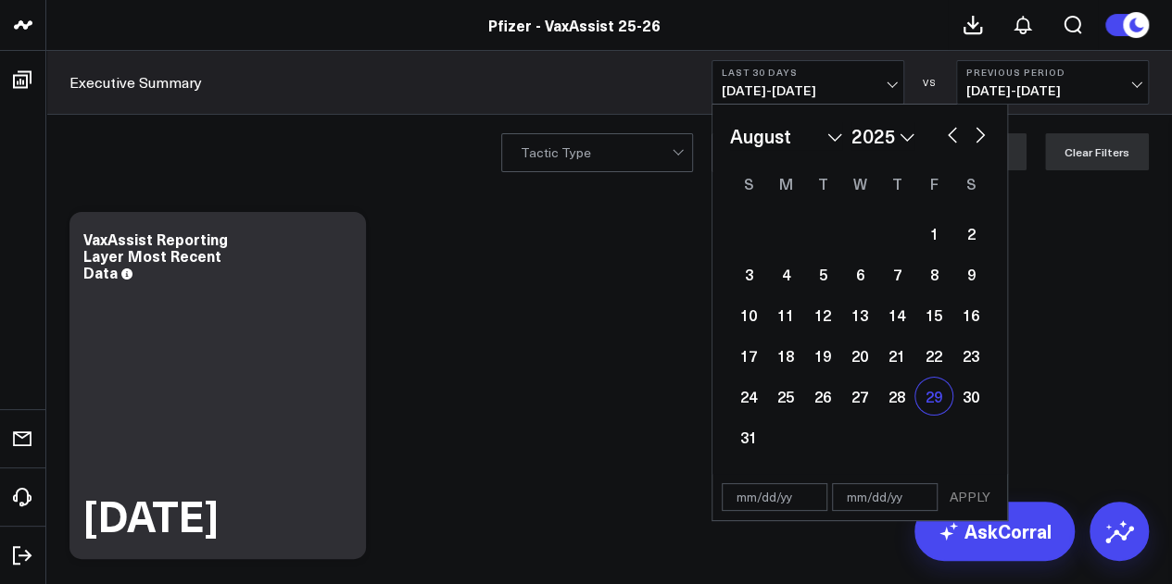
click at [936, 397] on div "29" at bounding box center [933, 396] width 37 height 37
type input "[DATE]"
select select "7"
select select "2025"
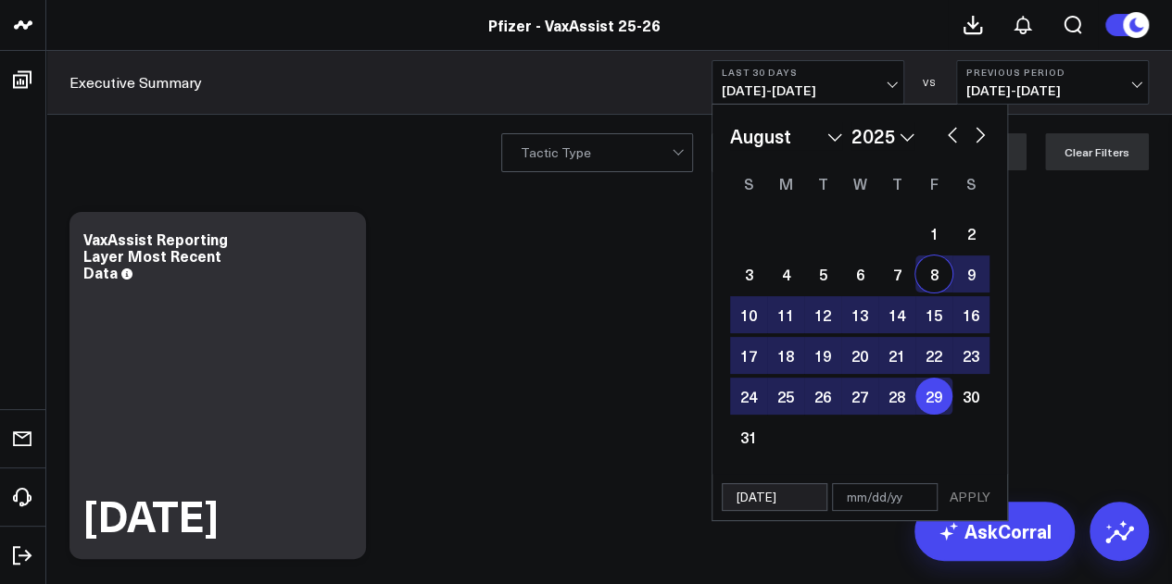
click at [978, 136] on button "button" at bounding box center [980, 133] width 19 height 22
select select "8"
select select "2025"
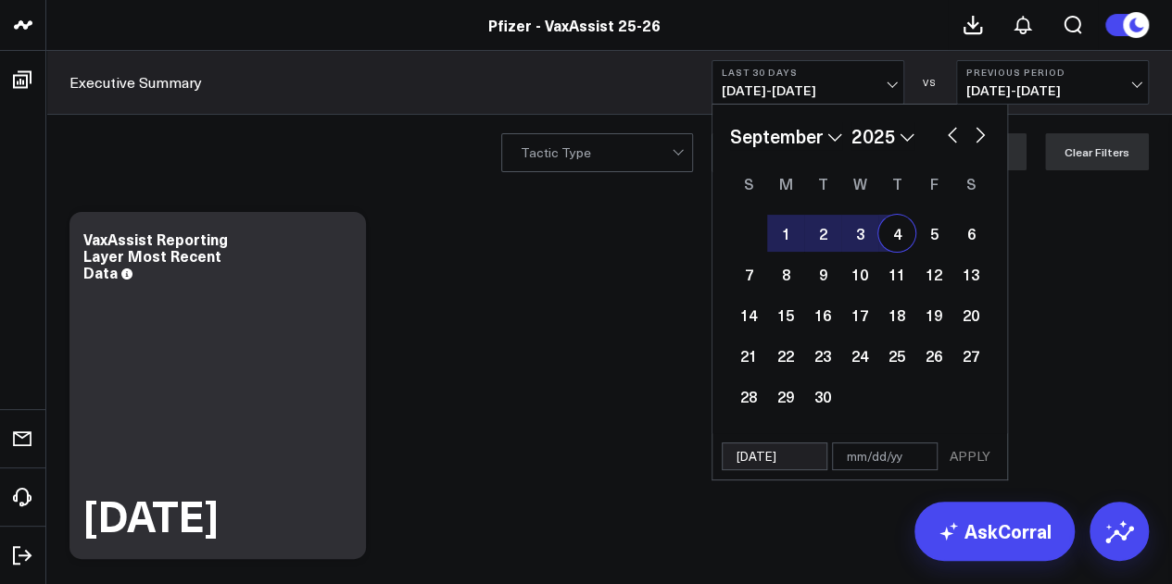
click at [887, 241] on div "4" at bounding box center [896, 233] width 37 height 37
type input "[DATE]"
select select "8"
select select "2025"
click at [984, 458] on button "APPLY" at bounding box center [970, 457] width 56 height 28
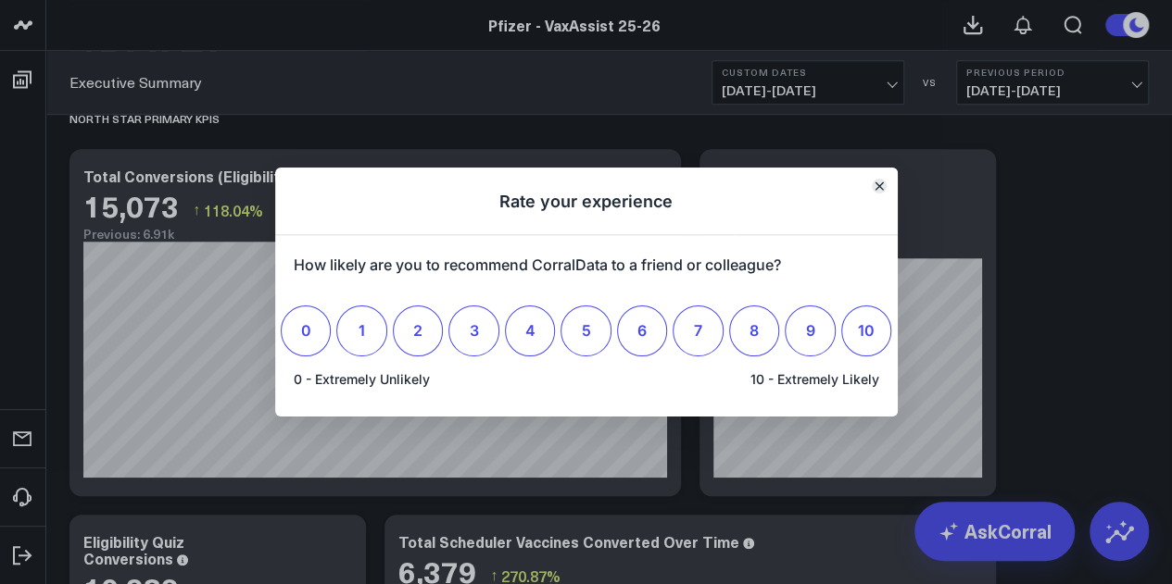
click at [880, 188] on icon "Close" at bounding box center [877, 185] width 7 height 7
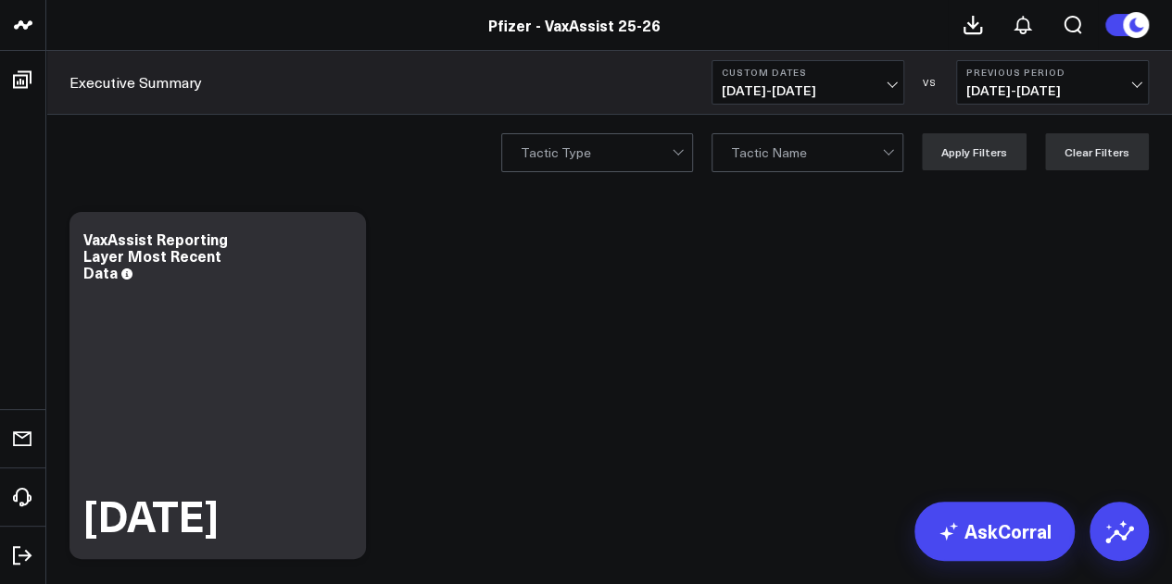
click at [1156, 147] on div "Tactic Type Tactic Name Apply Filters Clear Filters" at bounding box center [608, 152] width 1125 height 74
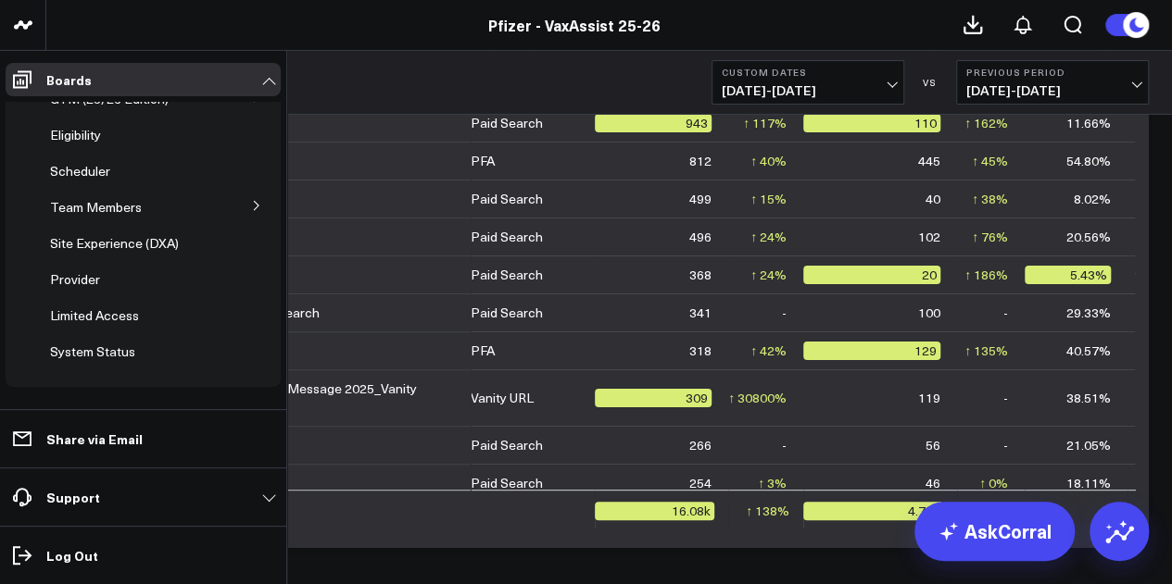
scroll to position [41, 0]
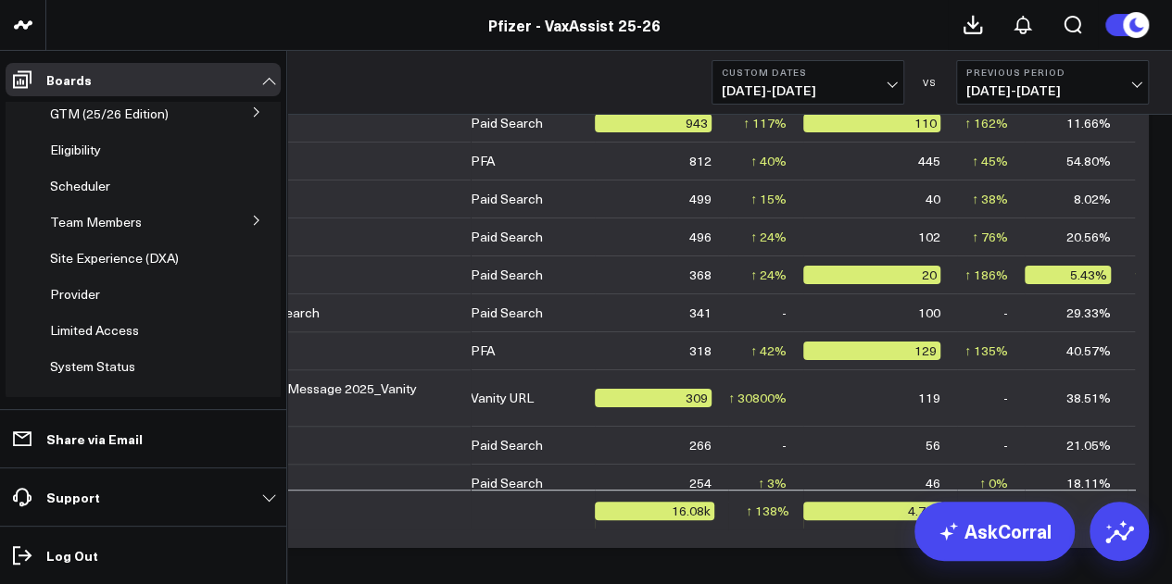
click at [251, 109] on icon at bounding box center [256, 112] width 11 height 11
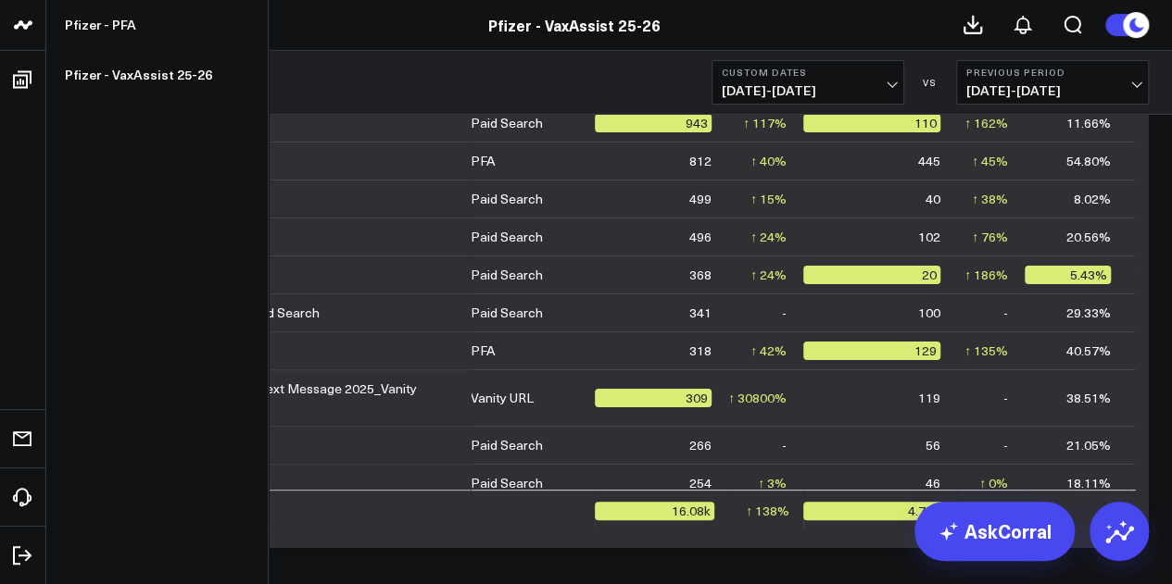
scroll to position [6672, 0]
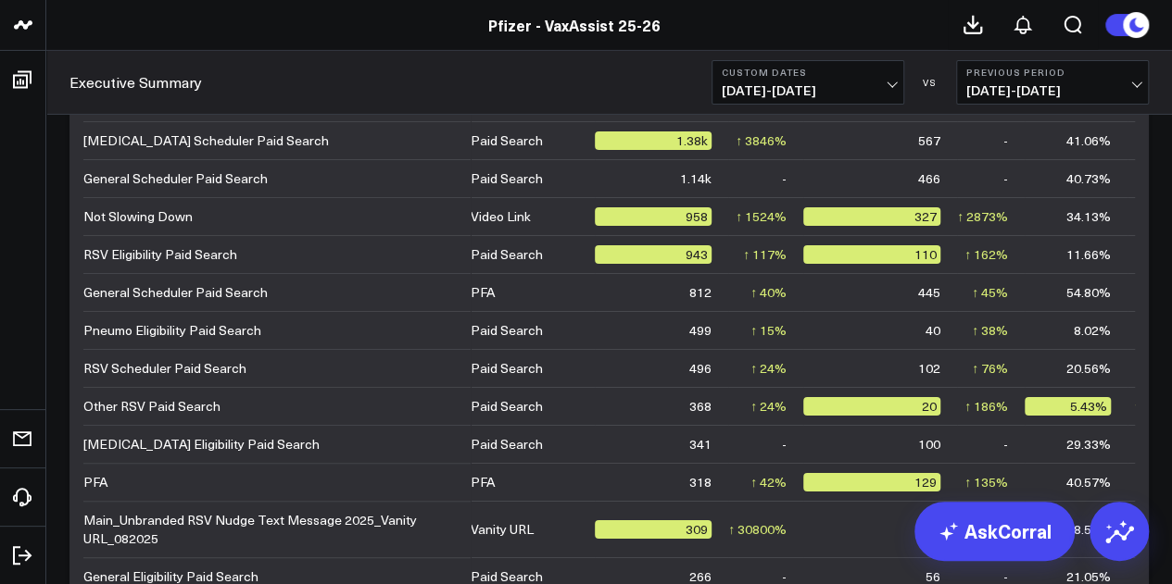
click at [101, 82] on link "Executive Summary" at bounding box center [135, 82] width 132 height 20
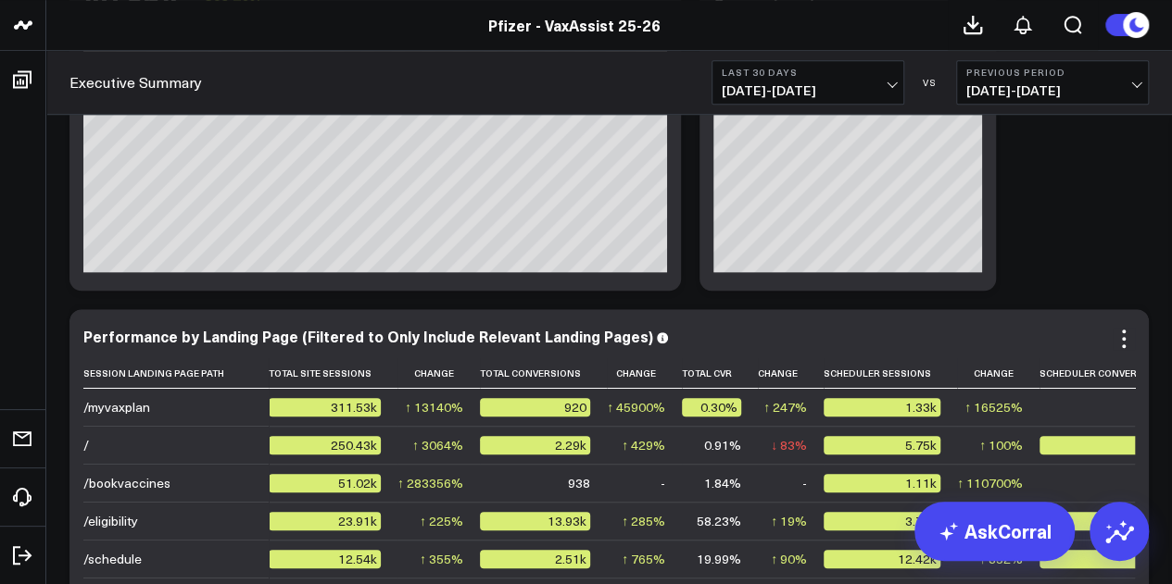
scroll to position [4562, 0]
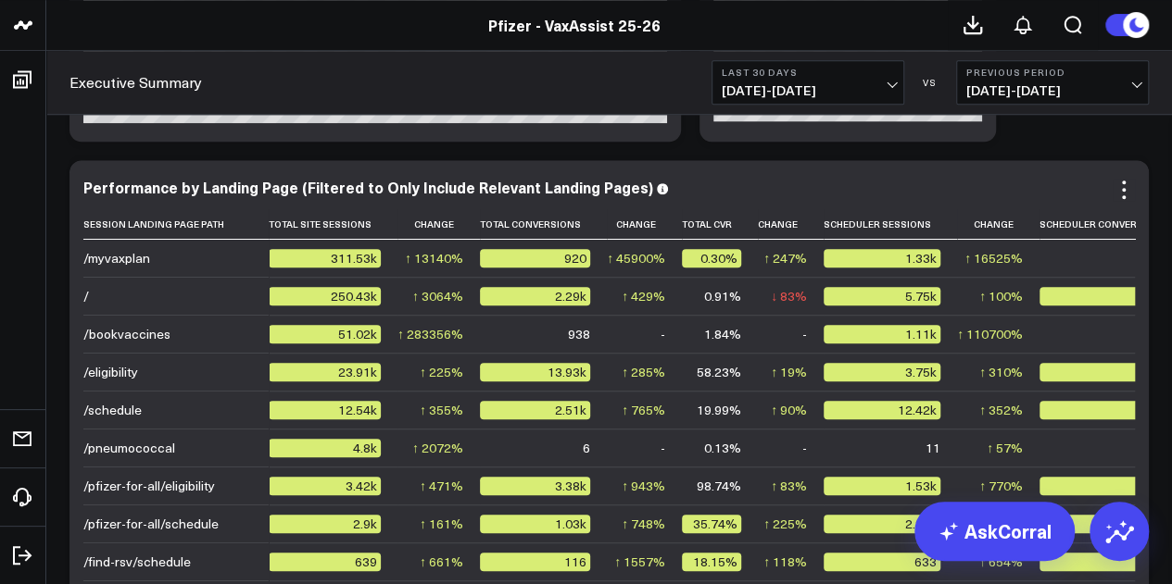
scroll to position [4155, 0]
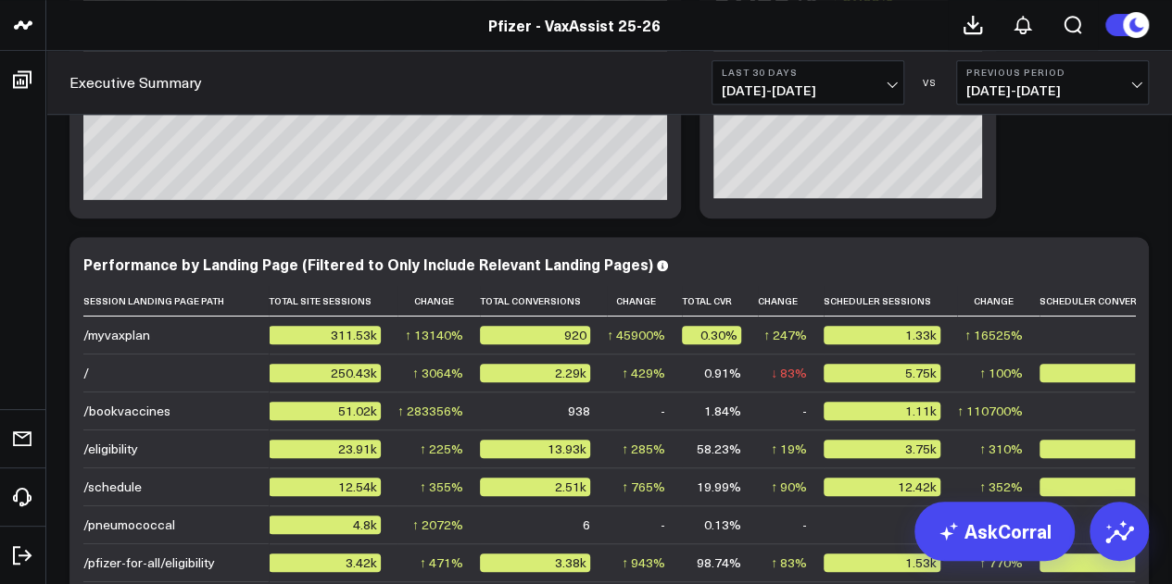
click at [1077, 92] on span "07/06/25 - 08/04/25" at bounding box center [1052, 90] width 172 height 15
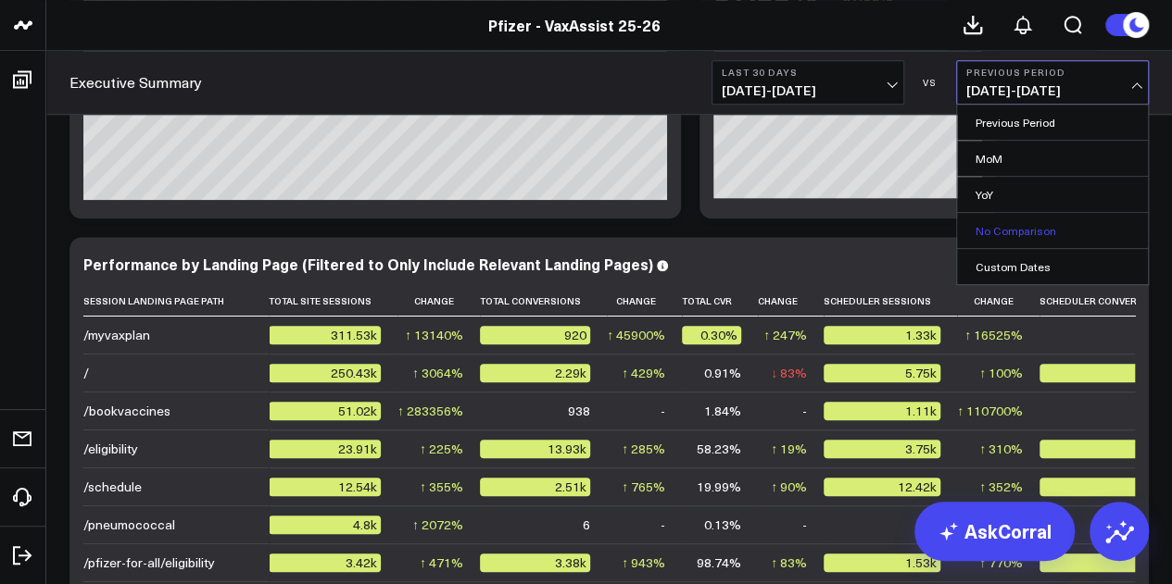
click at [1018, 237] on link "No Comparison" at bounding box center [1052, 230] width 191 height 35
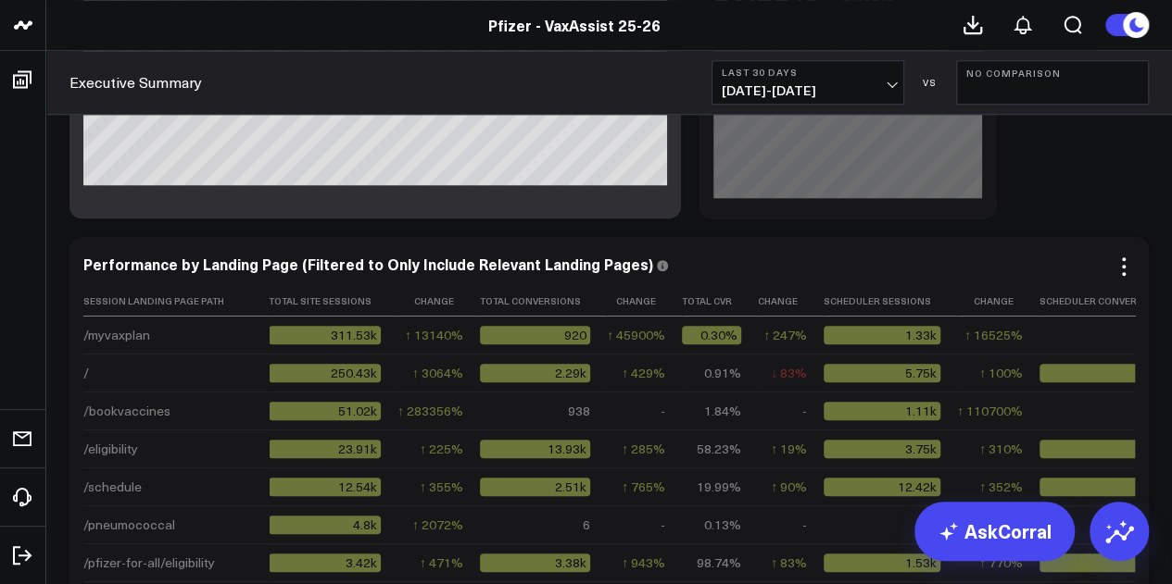
scroll to position [4140, 0]
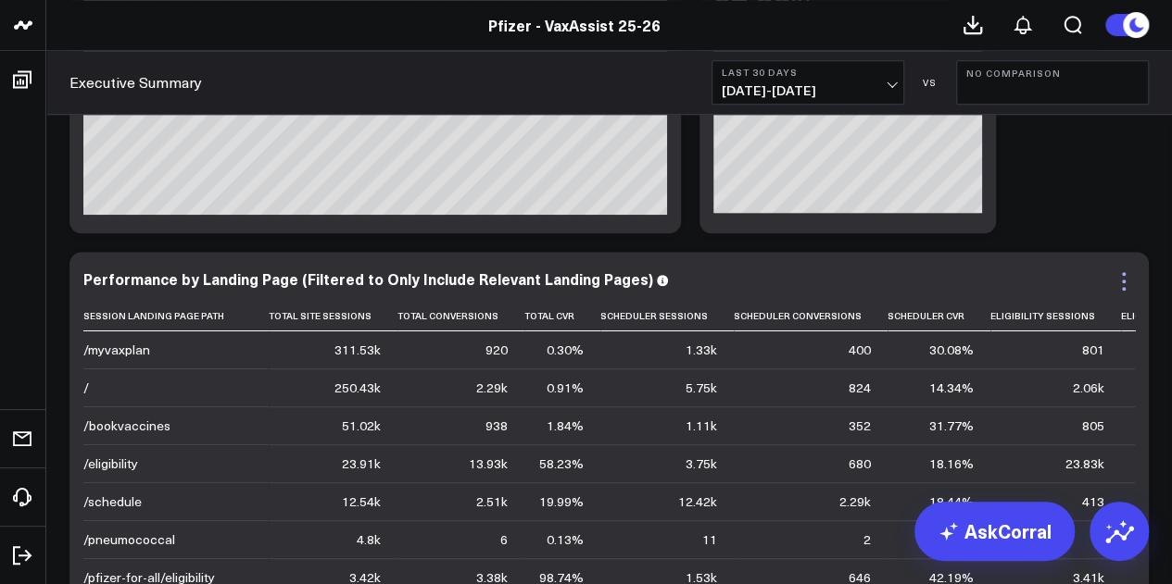
click at [1126, 281] on icon at bounding box center [1123, 281] width 22 height 22
